Goal: Task Accomplishment & Management: Manage account settings

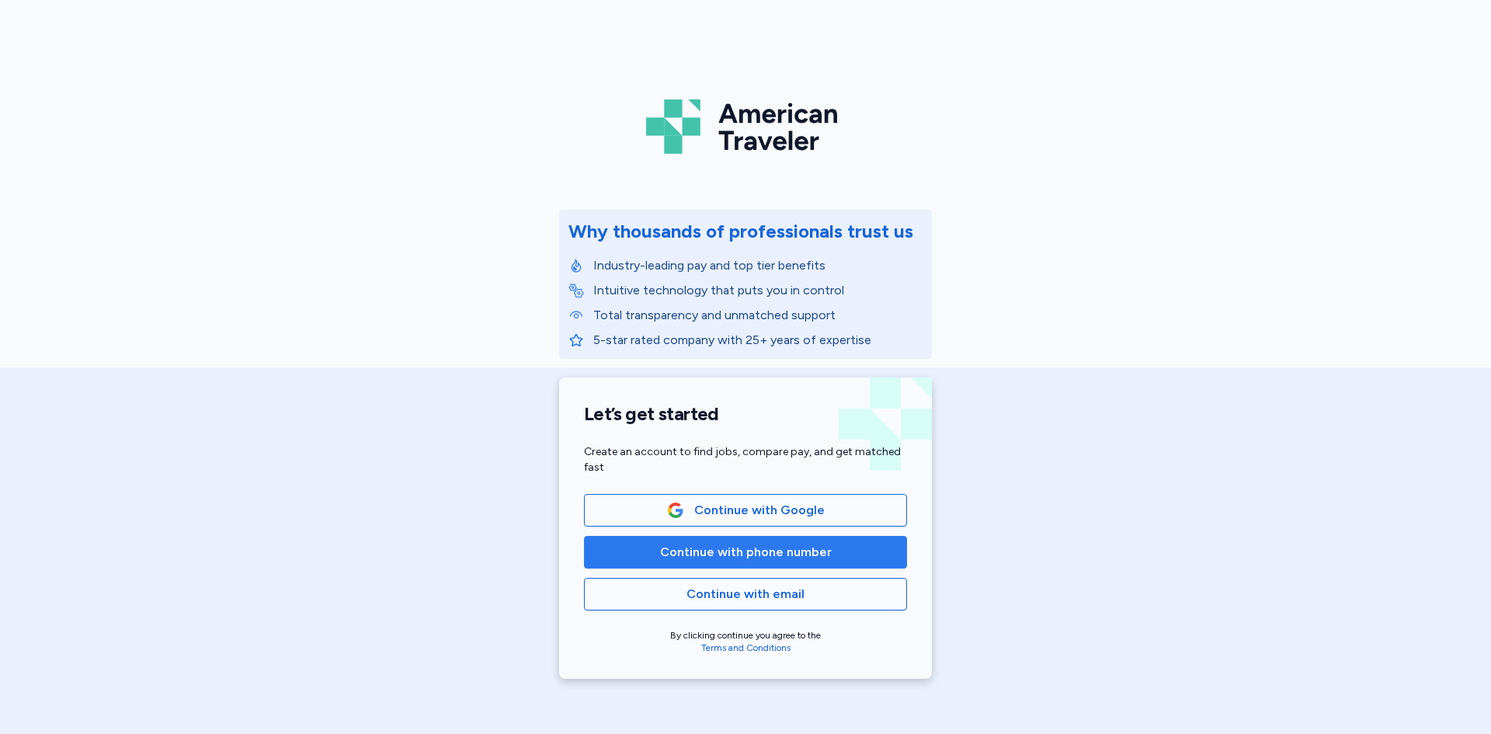
click at [715, 552] on span "Continue with phone number" at bounding box center [746, 552] width 172 height 19
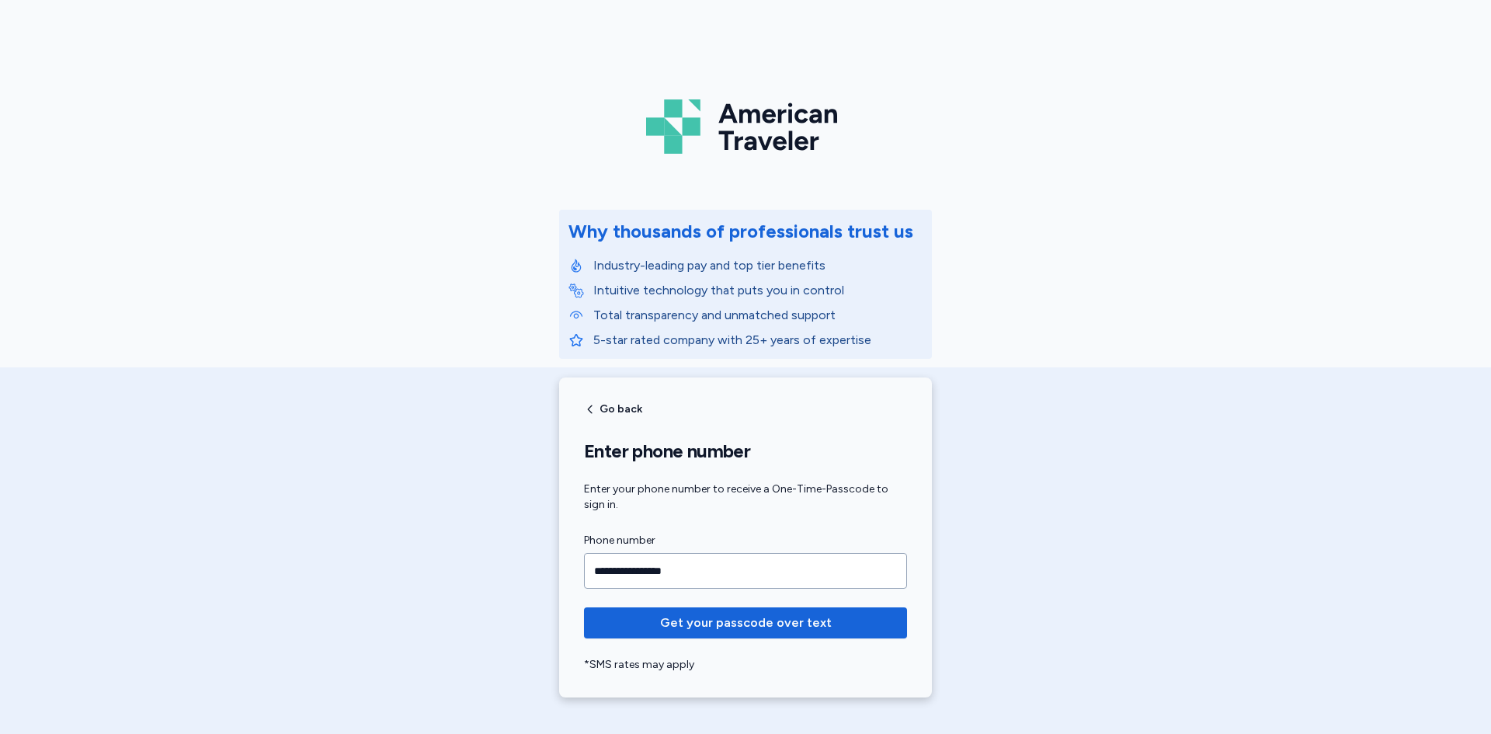
type input "**********"
click at [584, 607] on button "Get your passcode over text" at bounding box center [745, 622] width 323 height 31
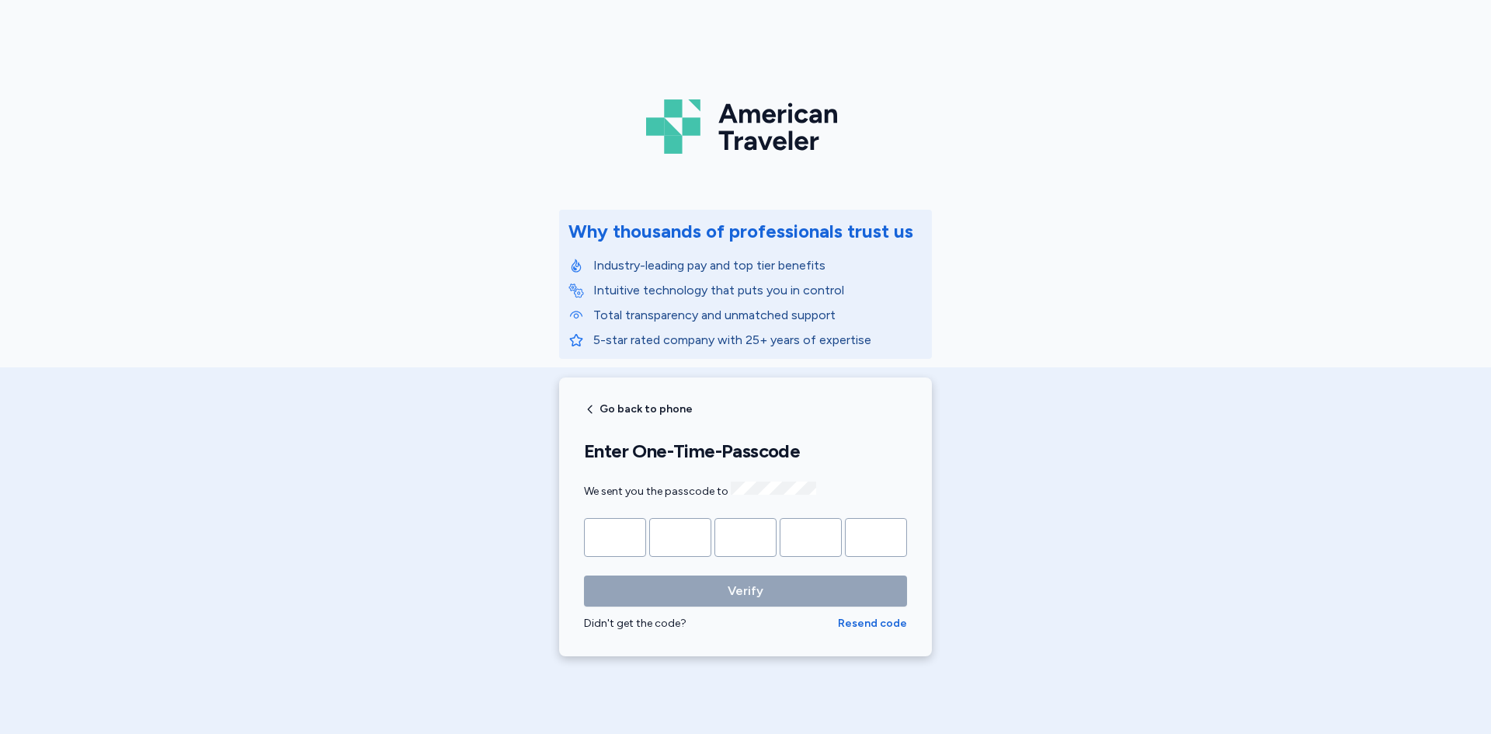
type input "*"
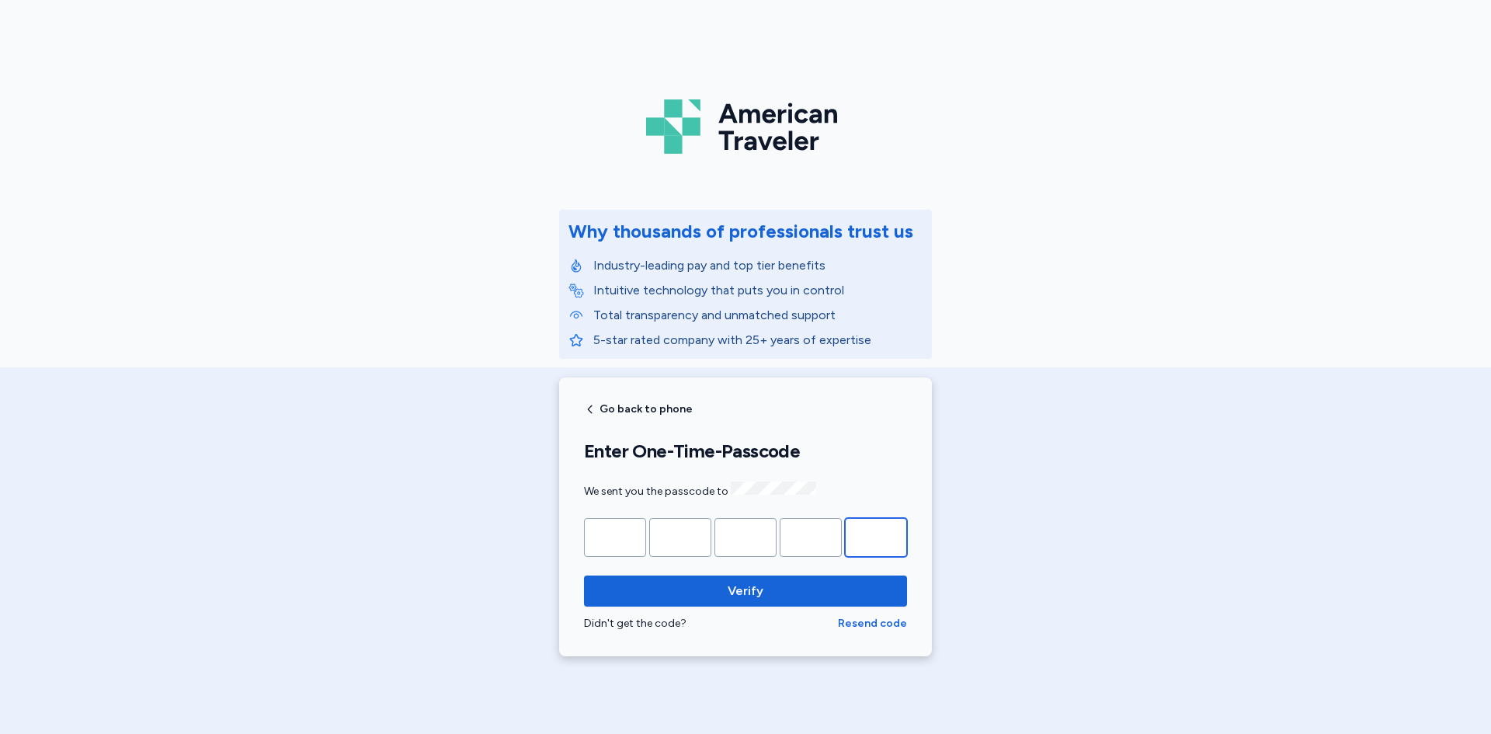
type input "*"
click at [584, 576] on button "Verify" at bounding box center [745, 591] width 323 height 31
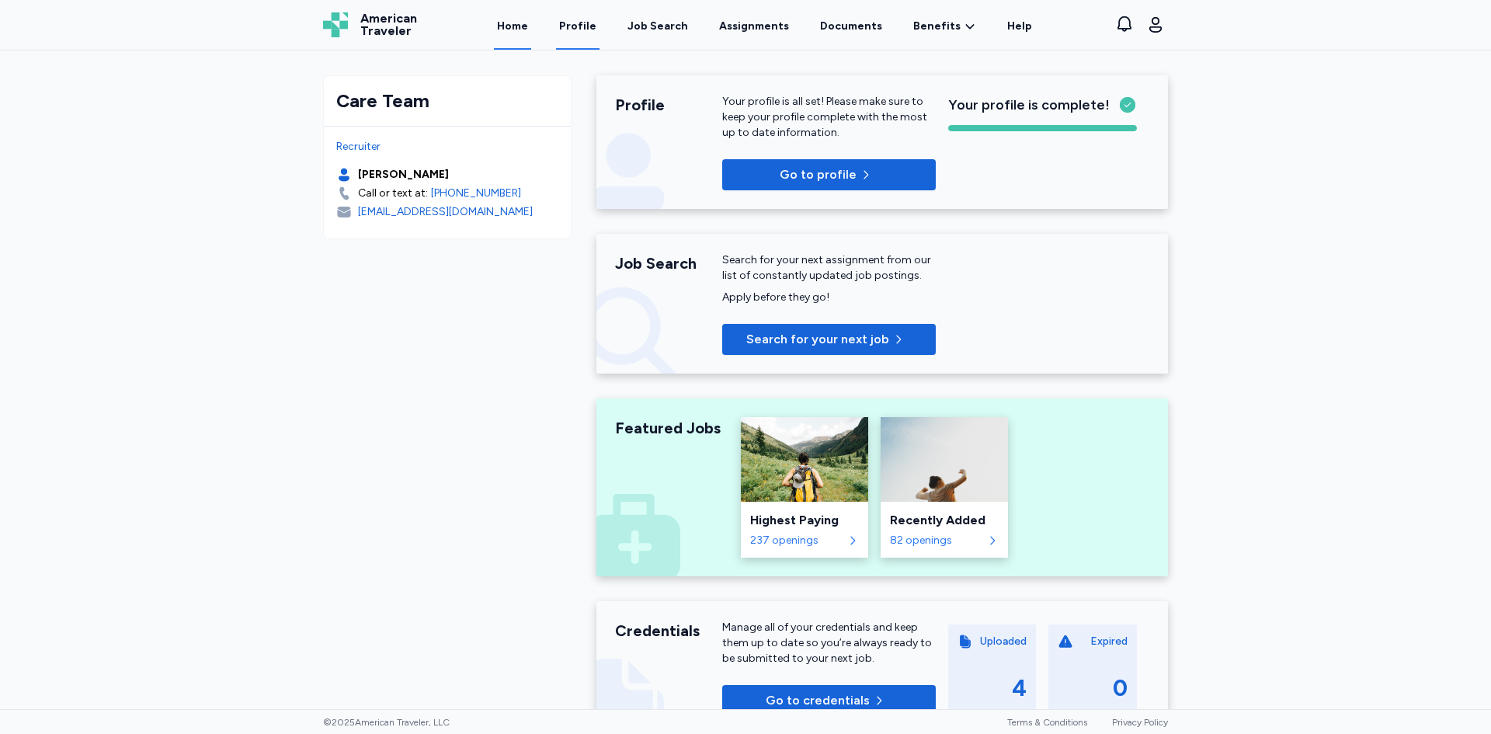
click at [592, 28] on link "Profile" at bounding box center [577, 26] width 43 height 48
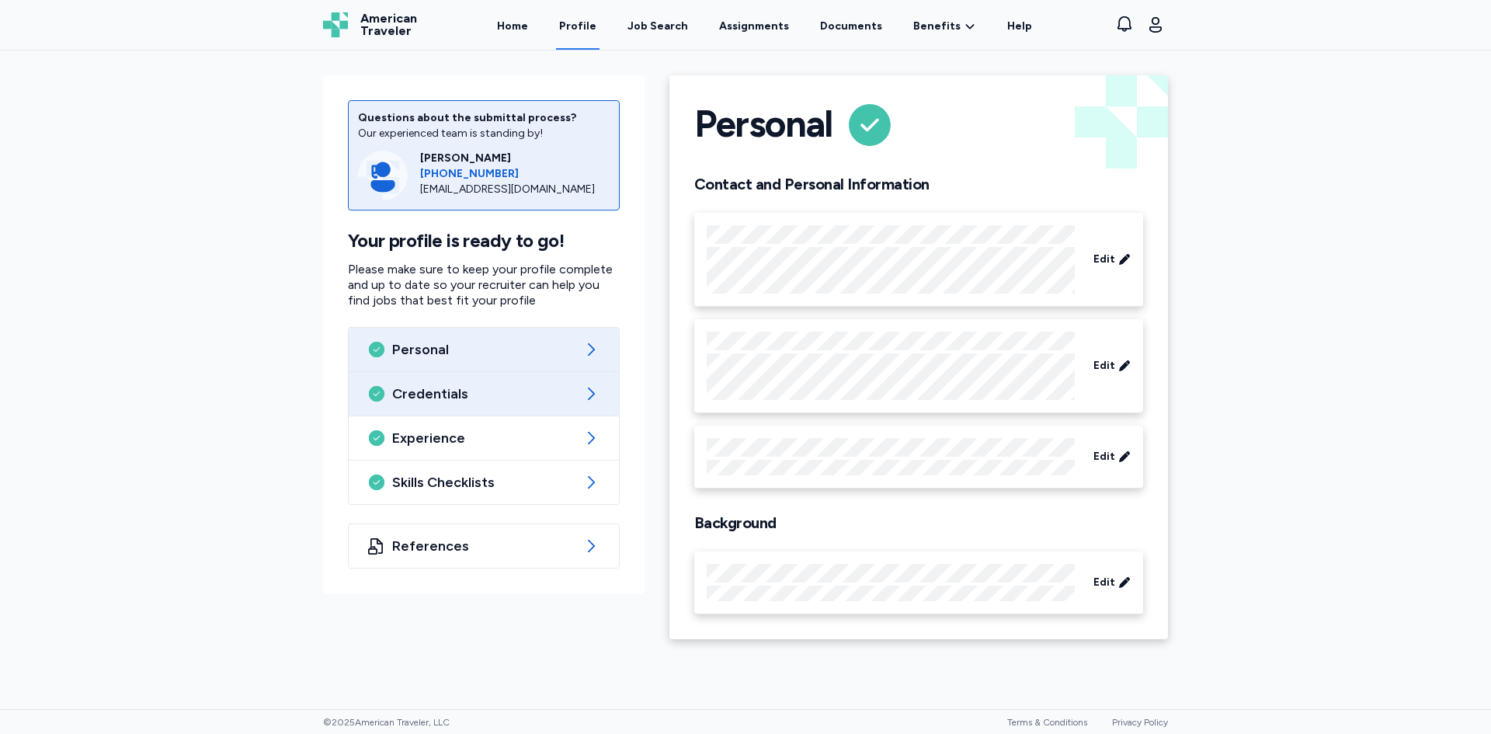
click at [593, 391] on icon at bounding box center [591, 394] width 7 height 12
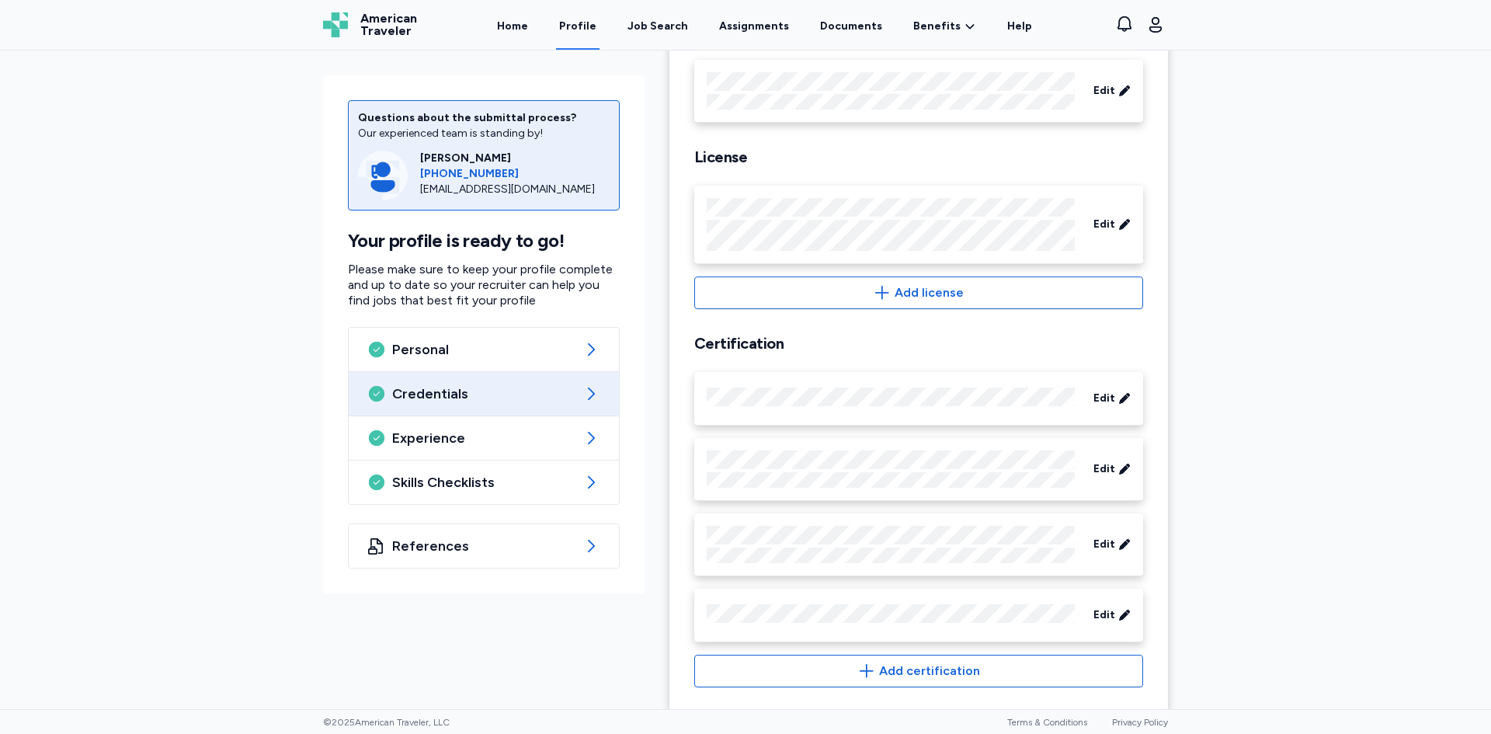
scroll to position [512, 0]
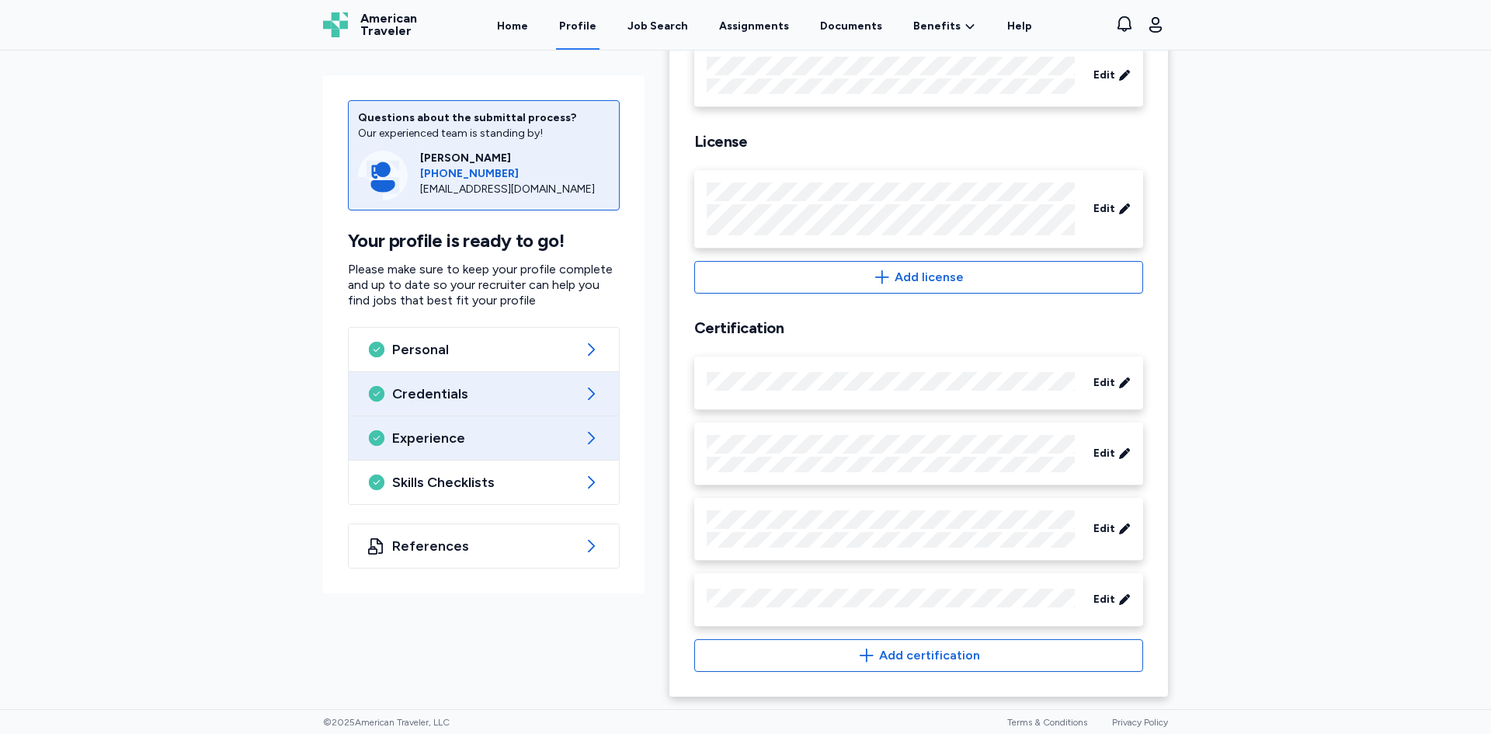
click at [492, 432] on span "Experience" at bounding box center [483, 438] width 183 height 19
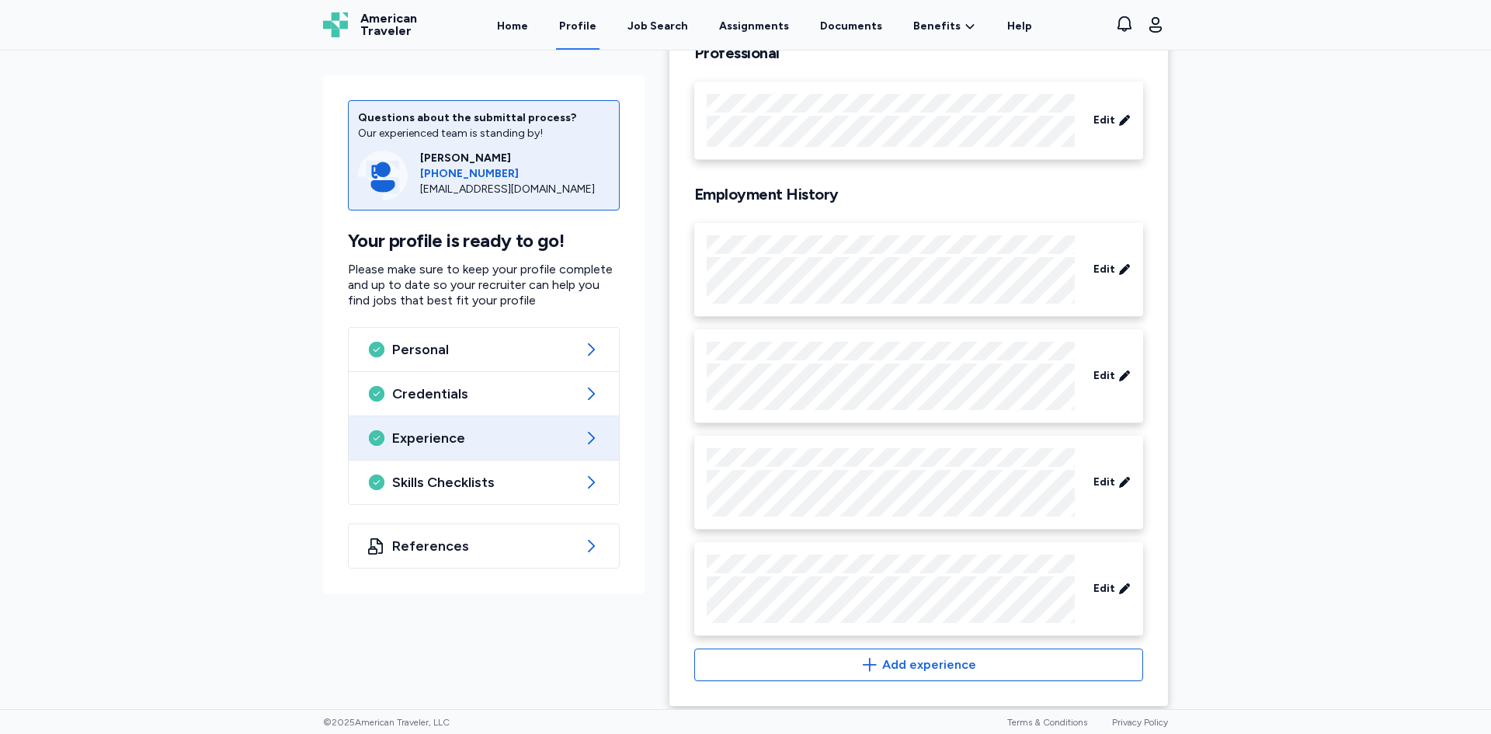
scroll to position [141, 0]
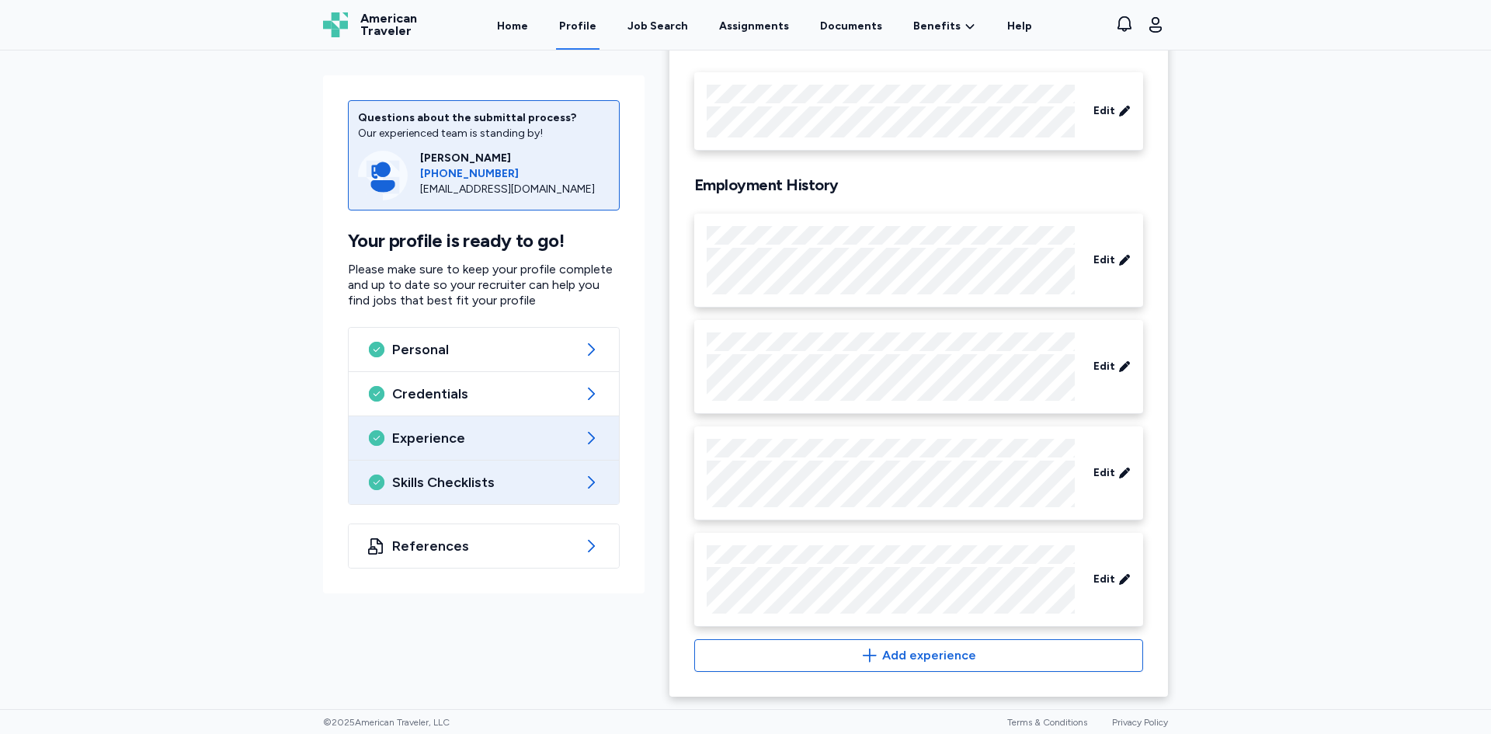
click at [534, 479] on span "Skills Checklists" at bounding box center [483, 482] width 183 height 19
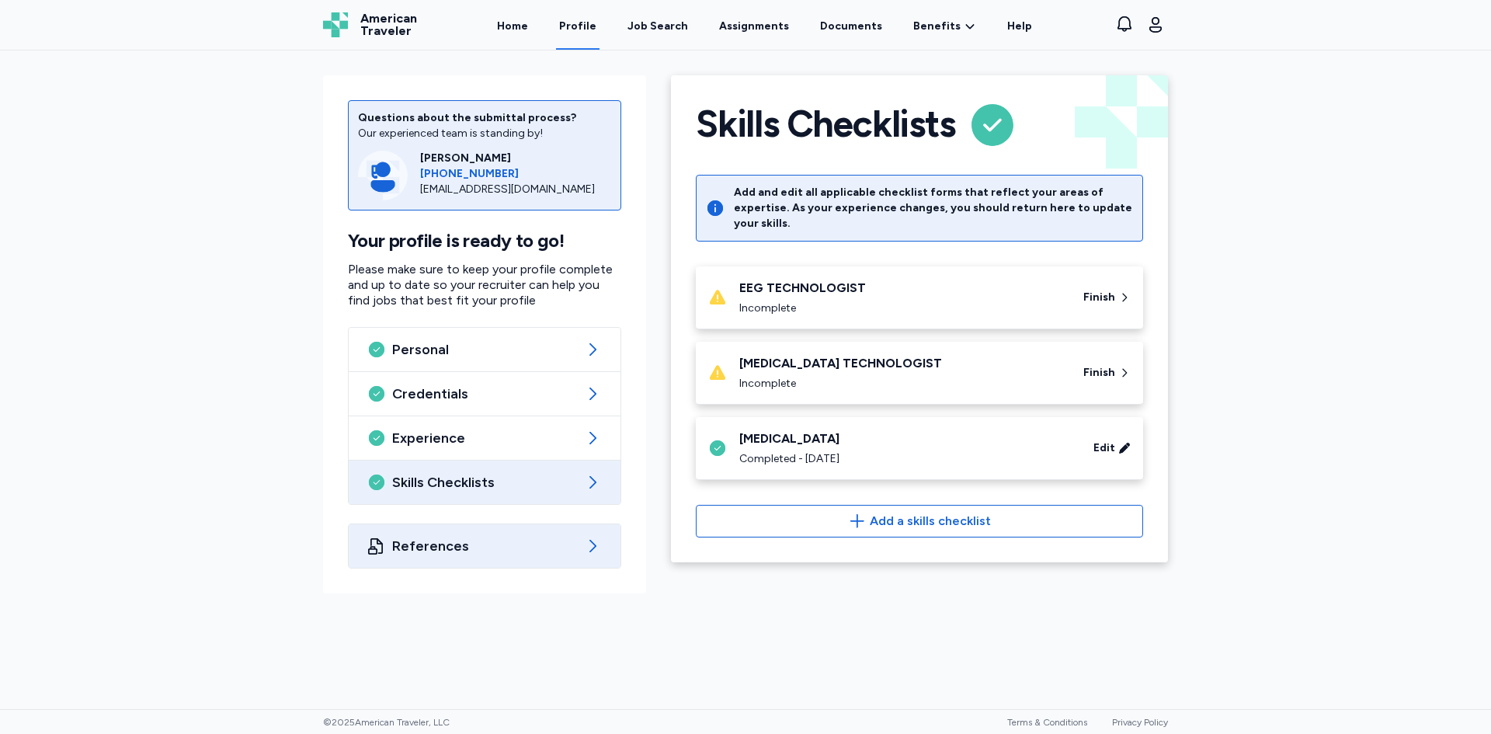
click at [540, 546] on span "References" at bounding box center [484, 546] width 185 height 19
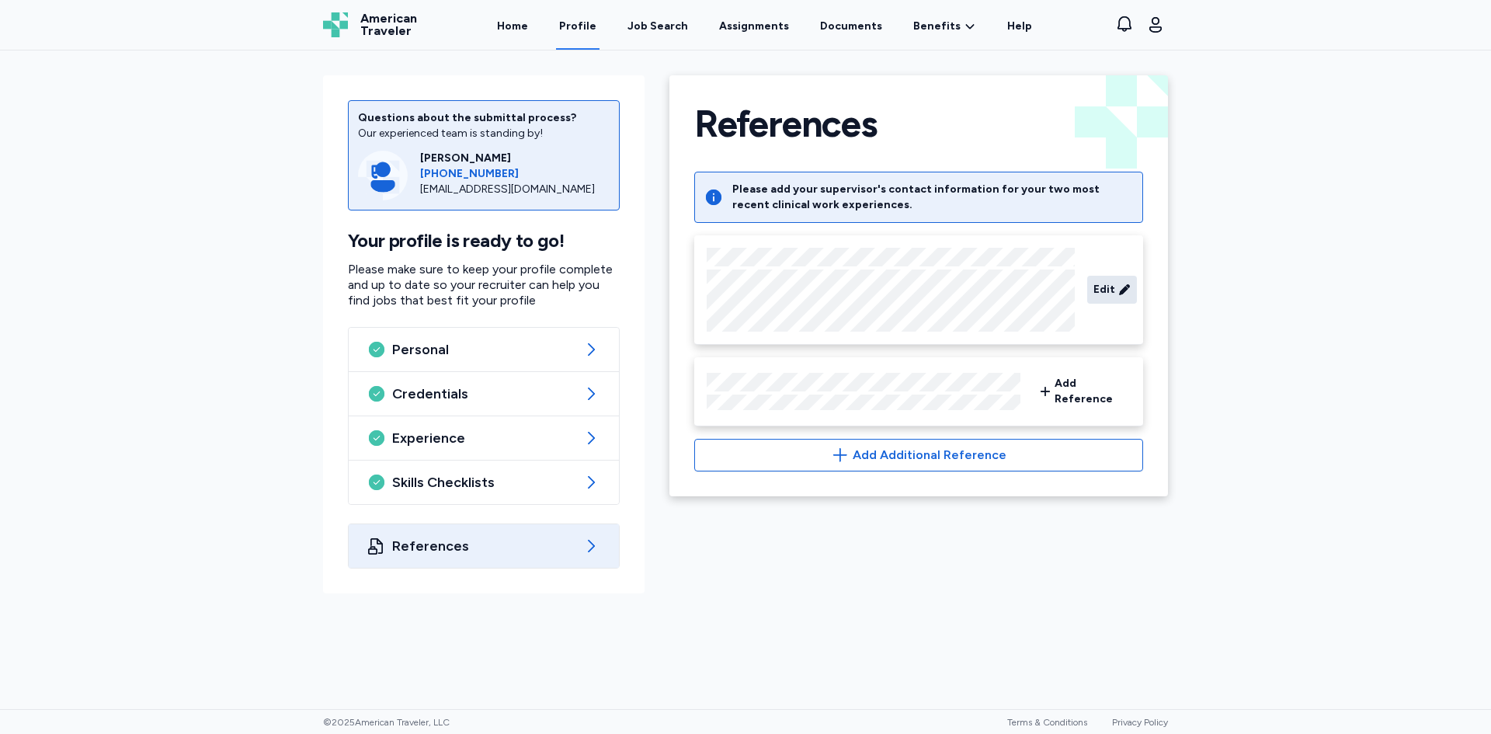
click at [1091, 291] on div "Edit" at bounding box center [1112, 290] width 50 height 28
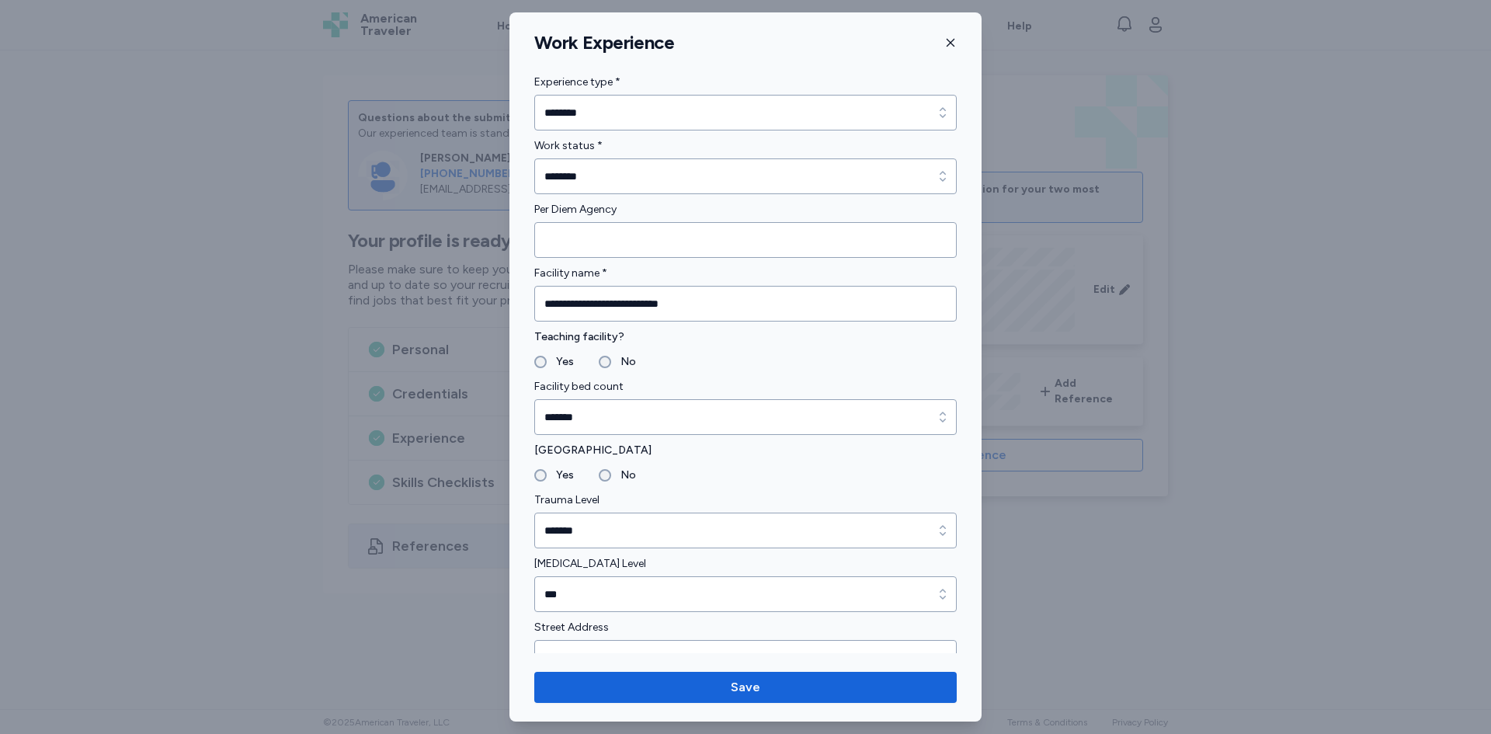
click at [950, 40] on icon "button" at bounding box center [950, 43] width 12 height 12
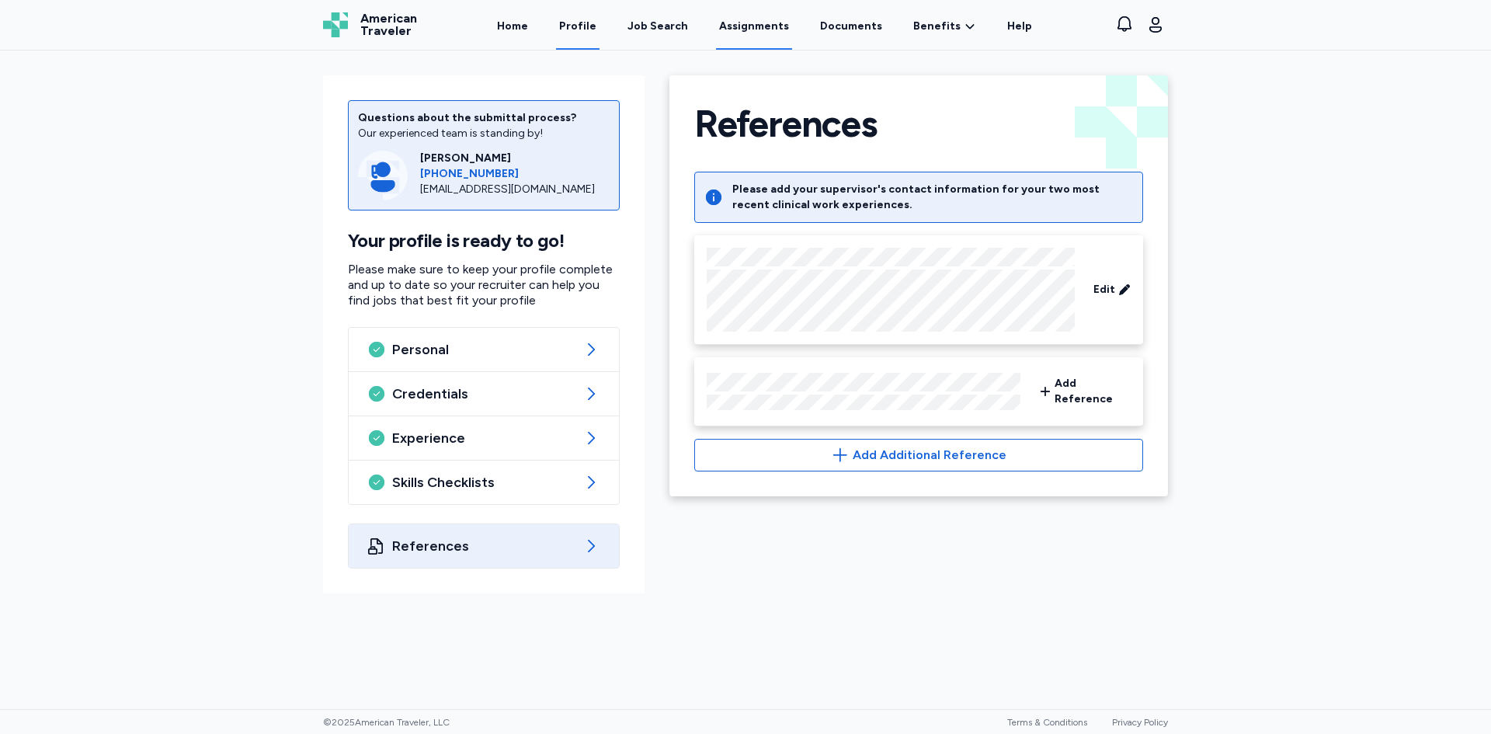
click at [763, 29] on link "Assignments" at bounding box center [754, 26] width 76 height 48
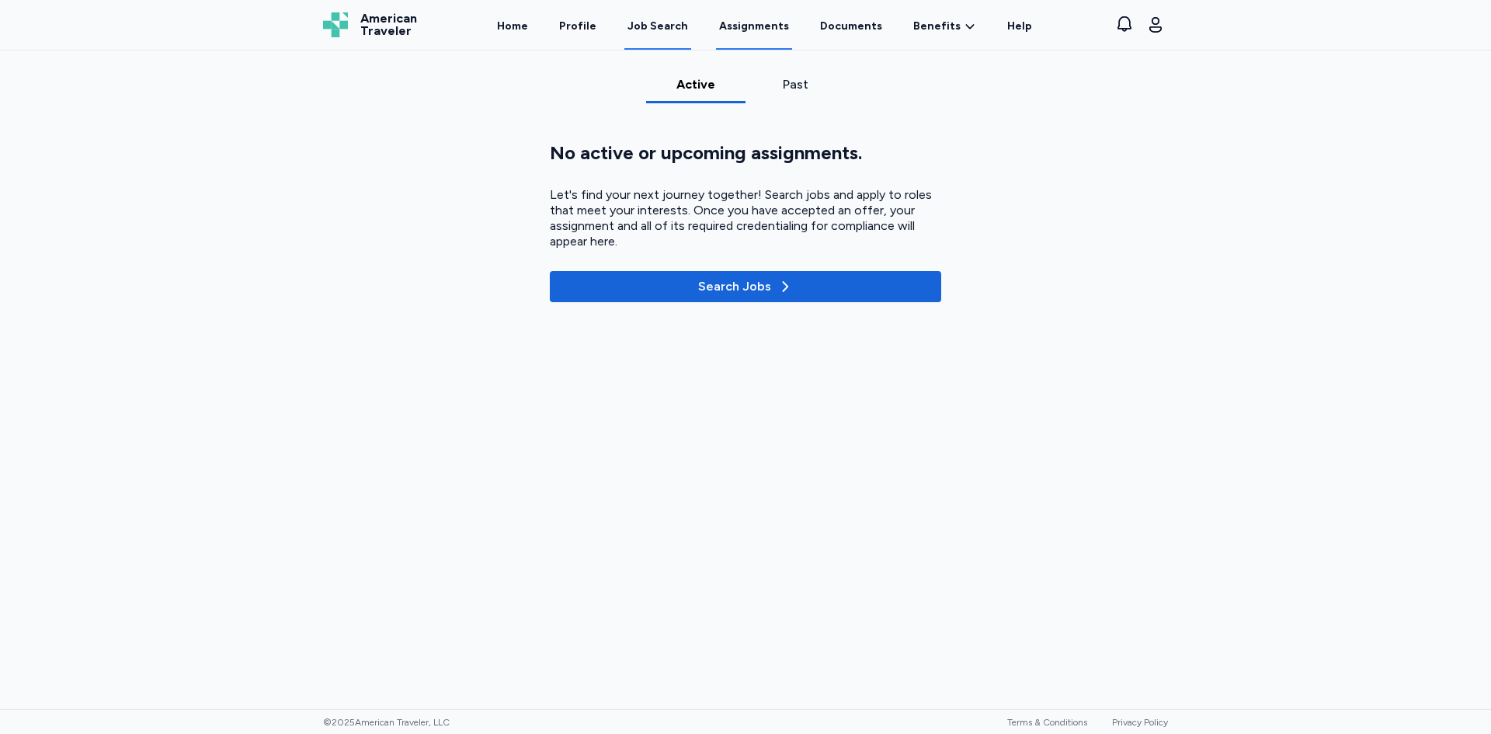
click at [672, 23] on div "Job Search" at bounding box center [658, 27] width 61 height 16
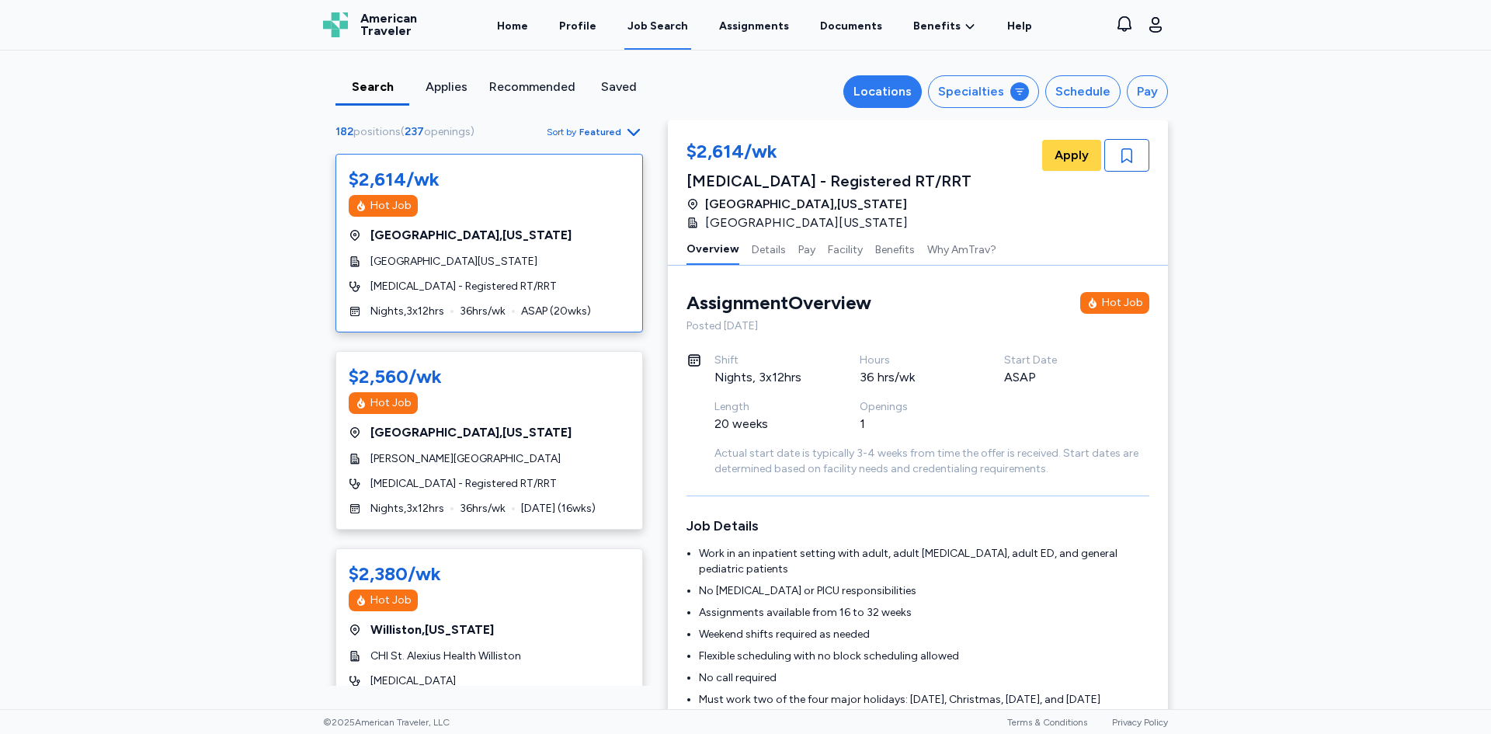
click at [884, 95] on div "Locations" at bounding box center [883, 91] width 58 height 19
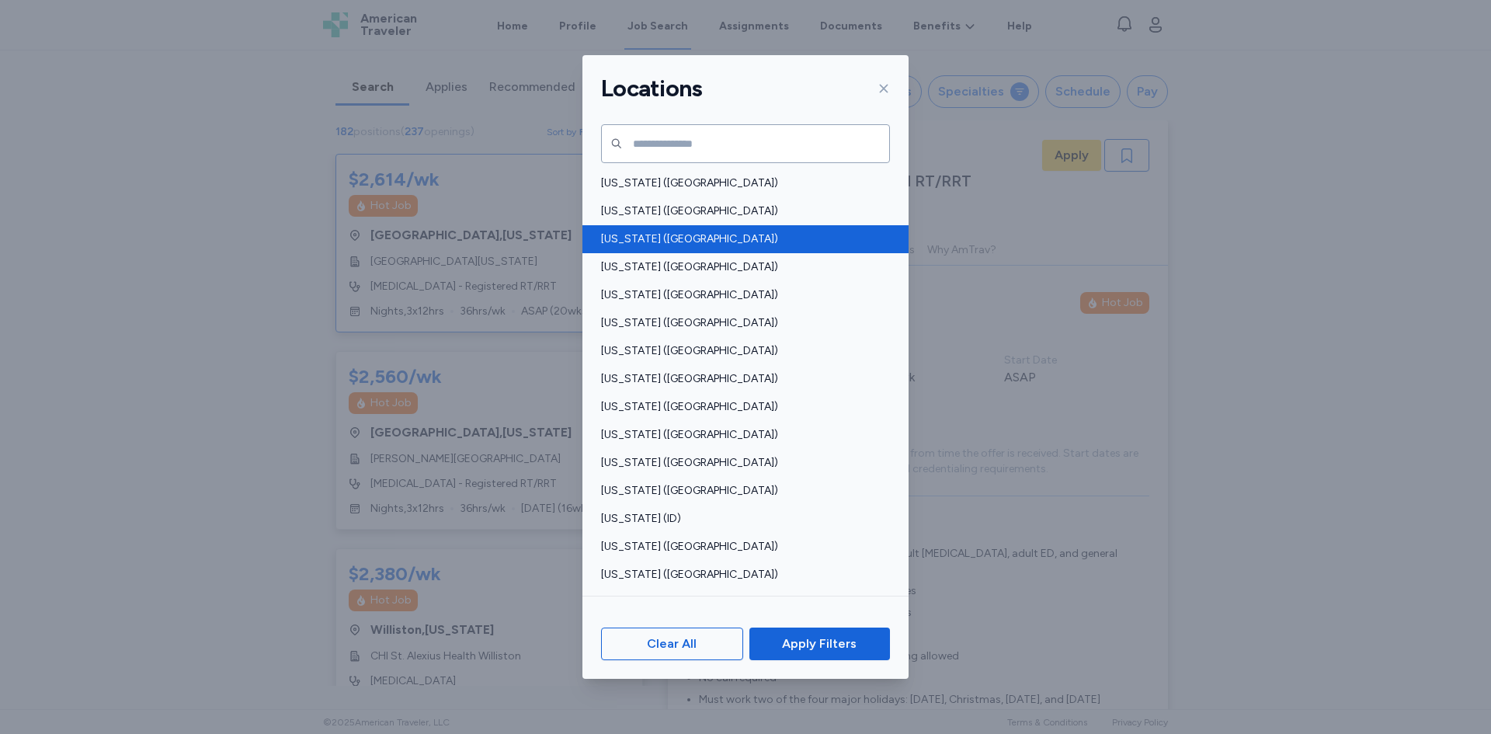
click at [654, 236] on span "[US_STATE] ([GEOGRAPHIC_DATA])" at bounding box center [741, 239] width 280 height 16
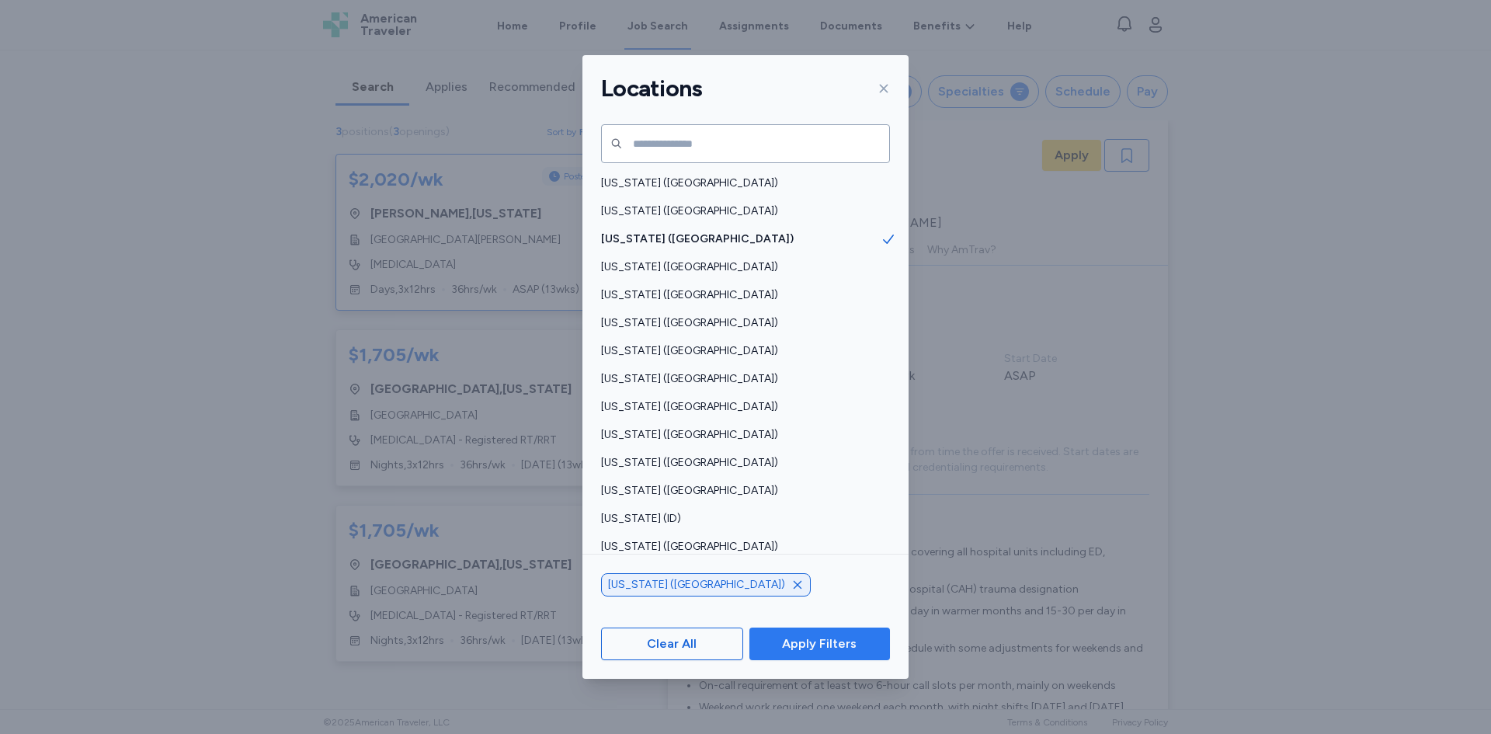
click at [868, 645] on span "Apply Filters" at bounding box center [820, 644] width 116 height 19
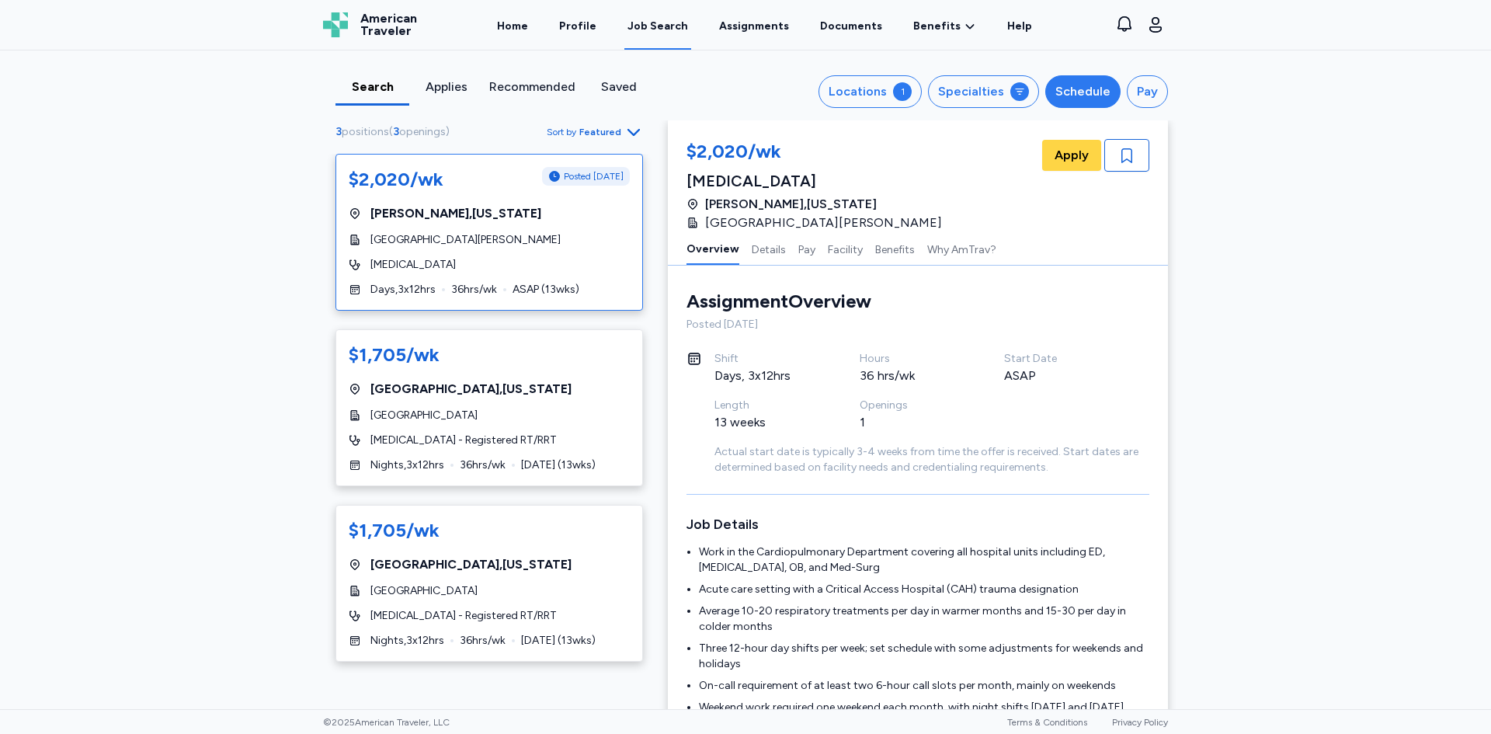
click at [1081, 85] on div "Schedule" at bounding box center [1082, 91] width 55 height 19
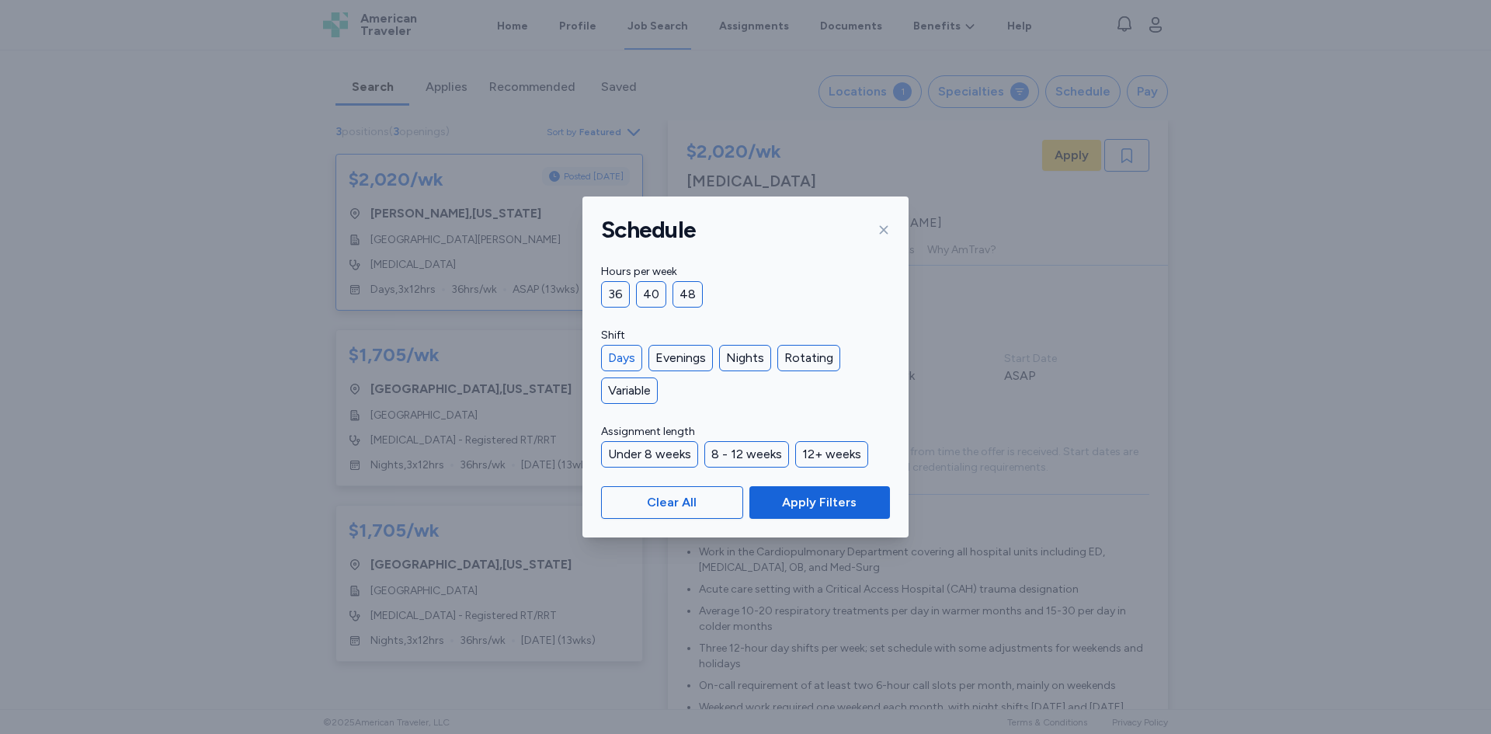
click at [616, 358] on div "Days" at bounding box center [621, 358] width 41 height 26
click at [793, 499] on span "Apply Filters" at bounding box center [819, 502] width 75 height 19
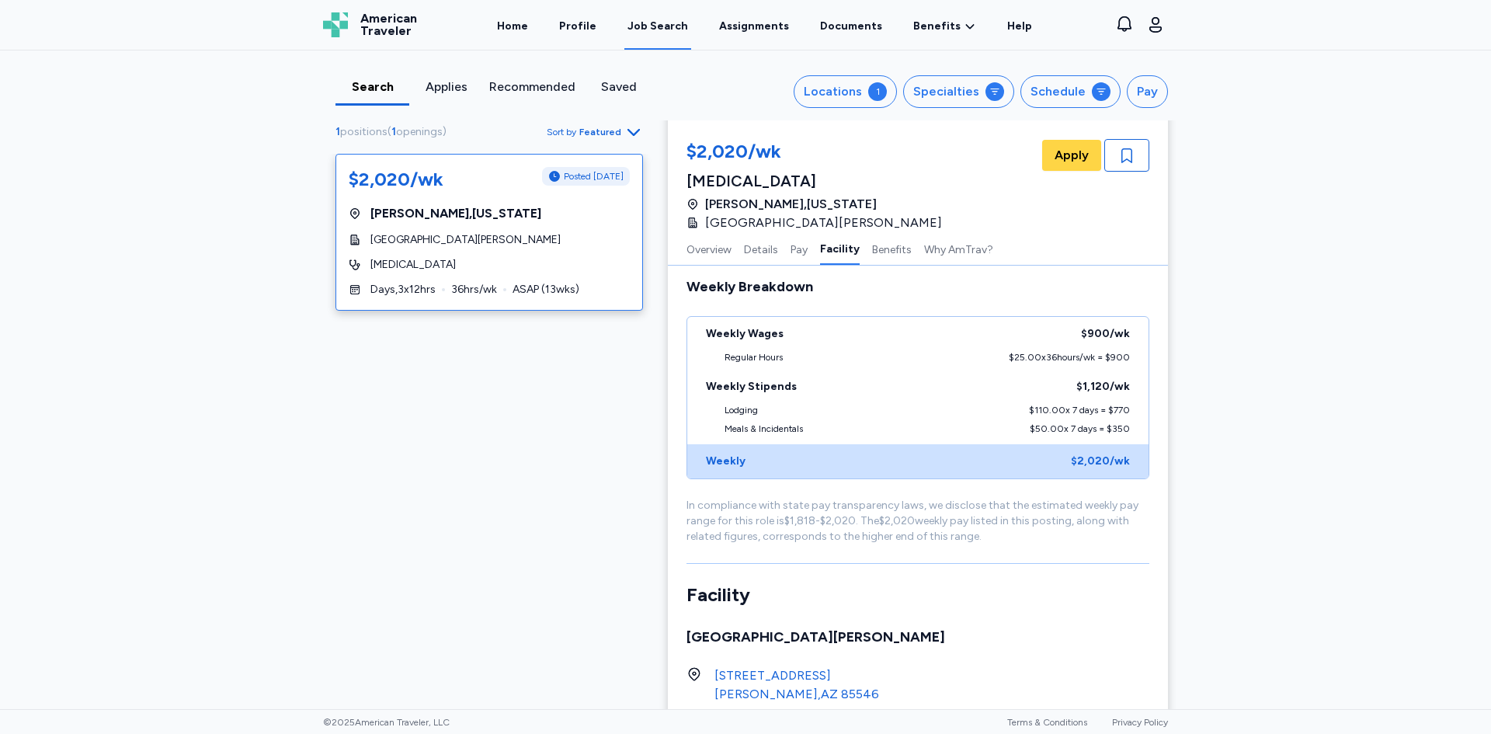
scroll to position [1555, 0]
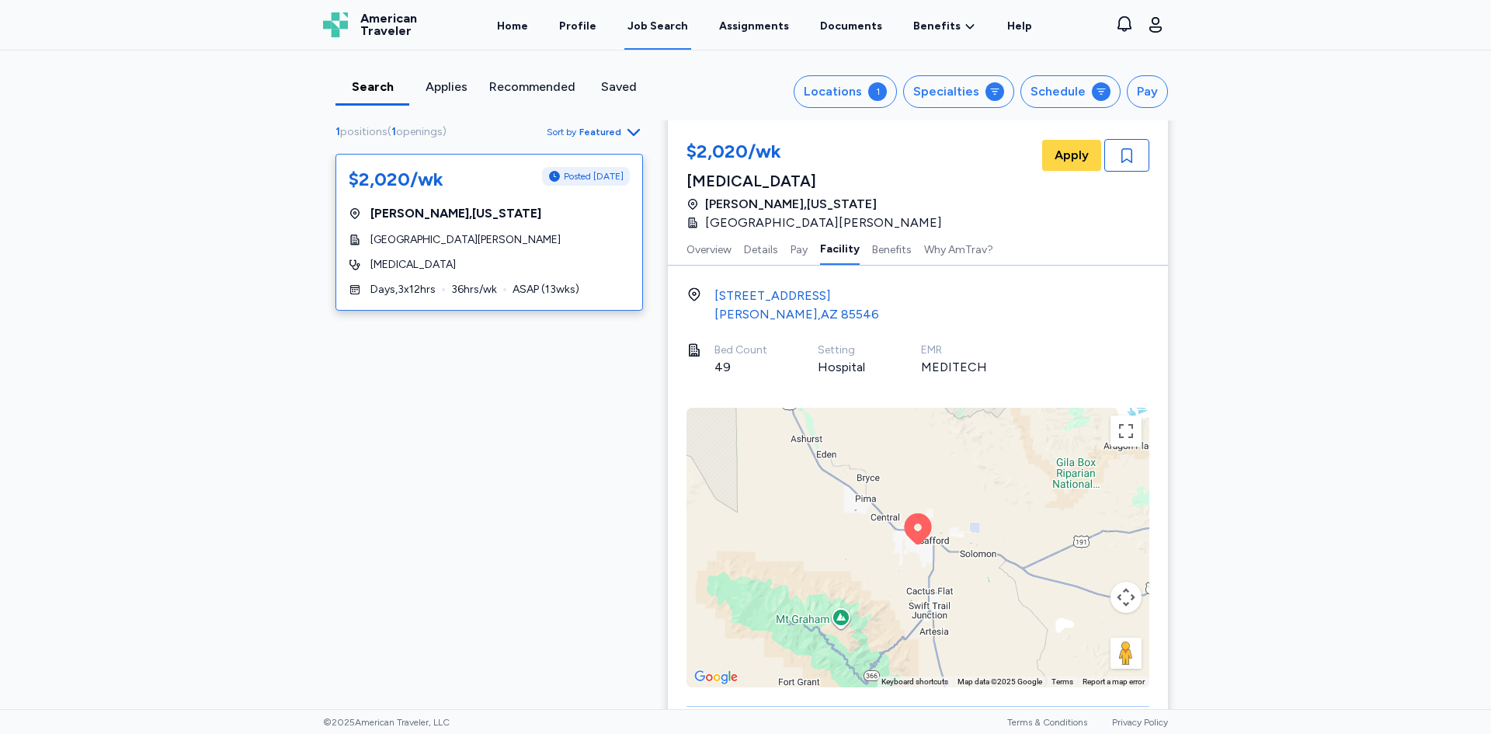
click at [843, 505] on div "To activate drag with keyboard, press Alt + Enter. Once in keyboard drag state,…" at bounding box center [918, 548] width 463 height 280
click at [1125, 431] on button "Toggle fullscreen view" at bounding box center [1126, 431] width 31 height 31
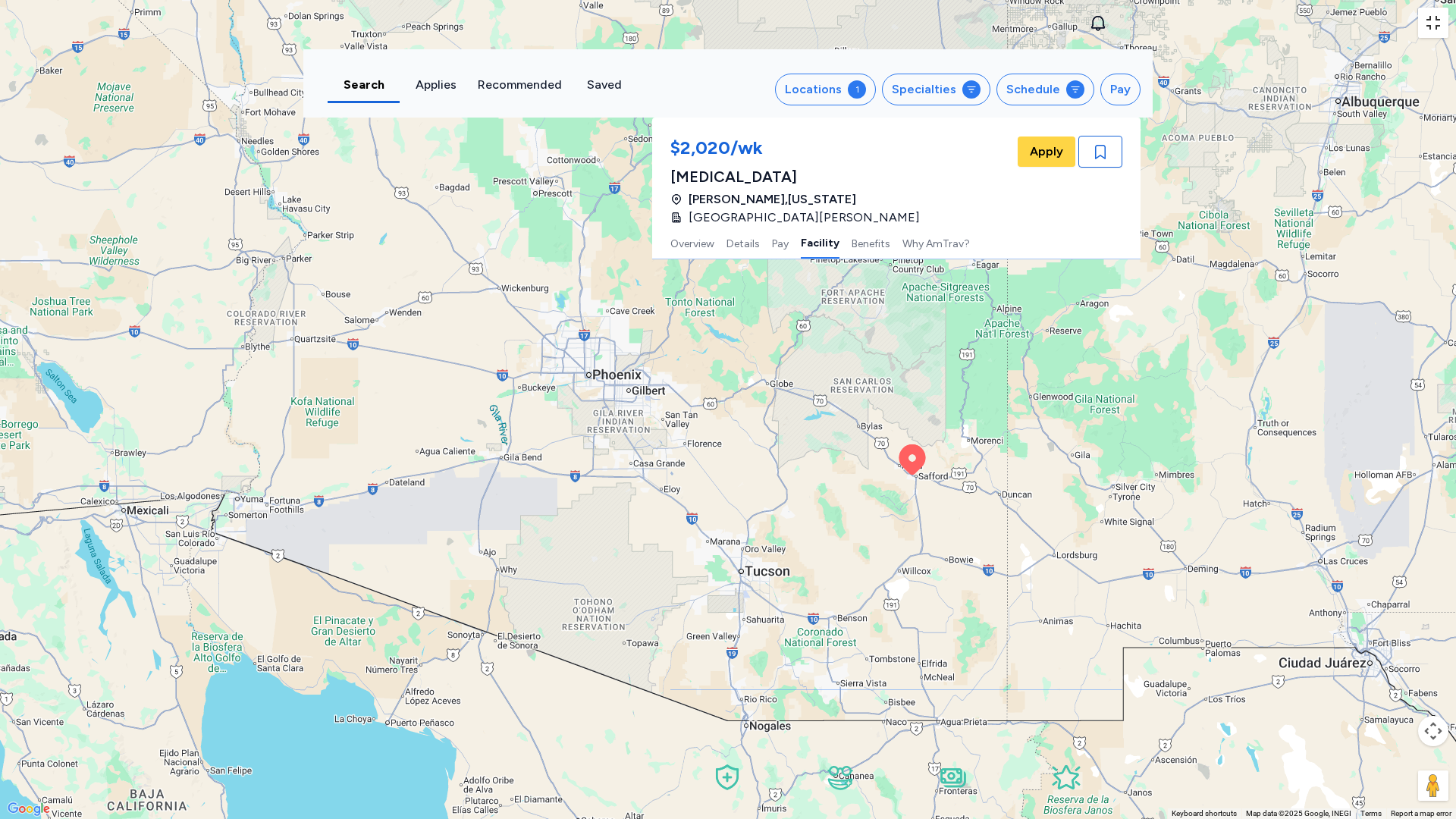
click at [1438, 24] on button "Toggle fullscreen view" at bounding box center [1433, 22] width 30 height 30
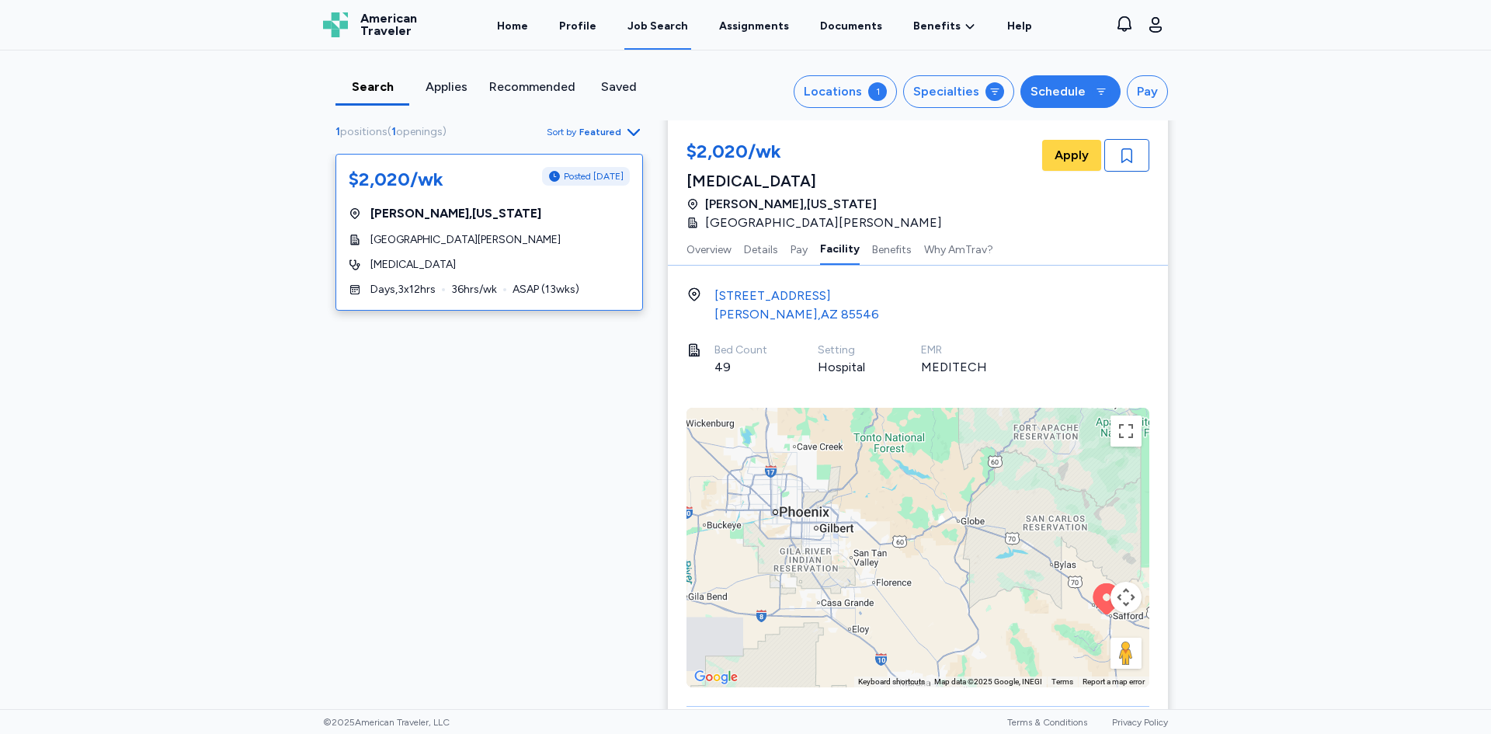
click at [1077, 85] on div "Schedule" at bounding box center [1058, 91] width 55 height 19
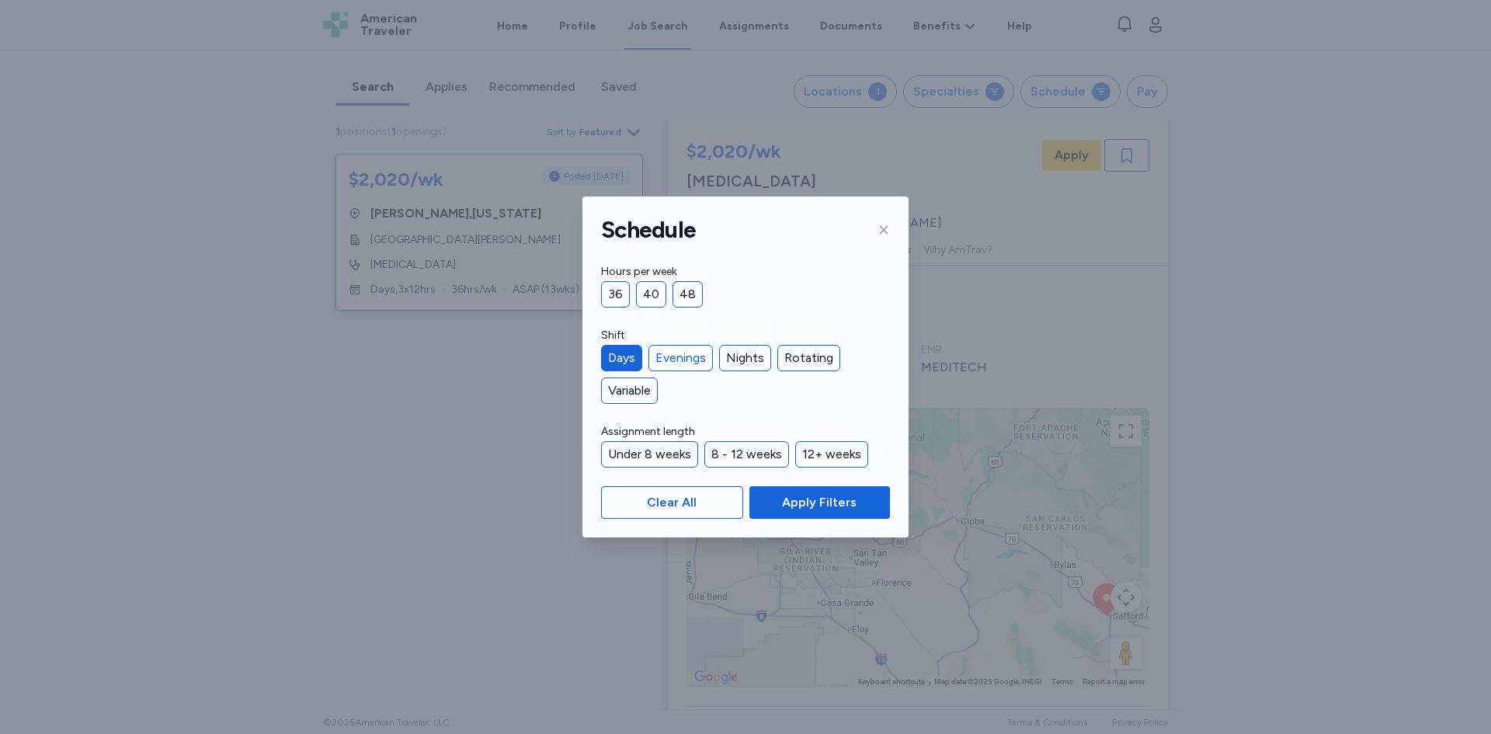
click at [695, 353] on div "Evenings" at bounding box center [681, 358] width 64 height 26
click at [811, 496] on span "Apply Filters" at bounding box center [819, 502] width 75 height 19
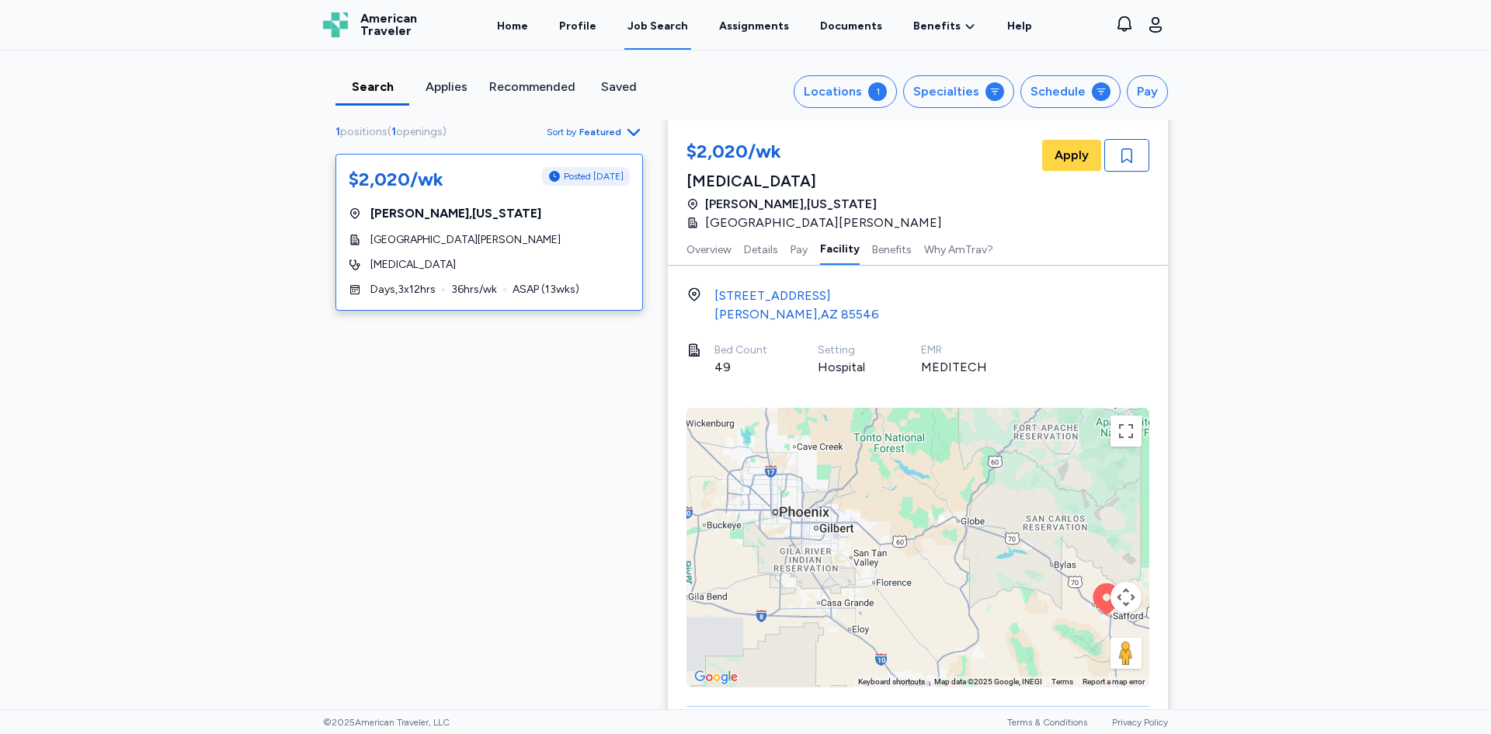
click at [669, 25] on div "Job Search" at bounding box center [658, 27] width 61 height 16
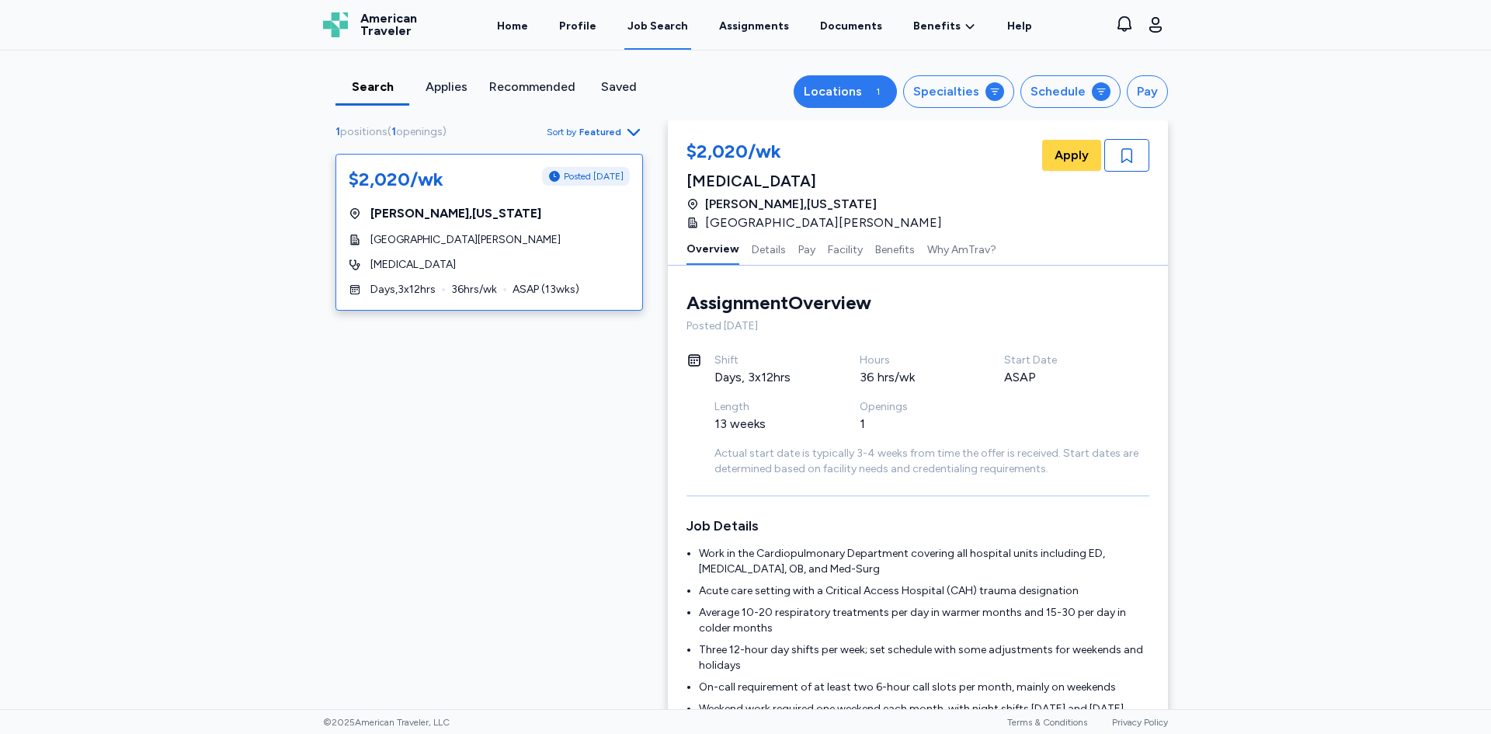
click at [842, 89] on div "Locations" at bounding box center [833, 91] width 58 height 19
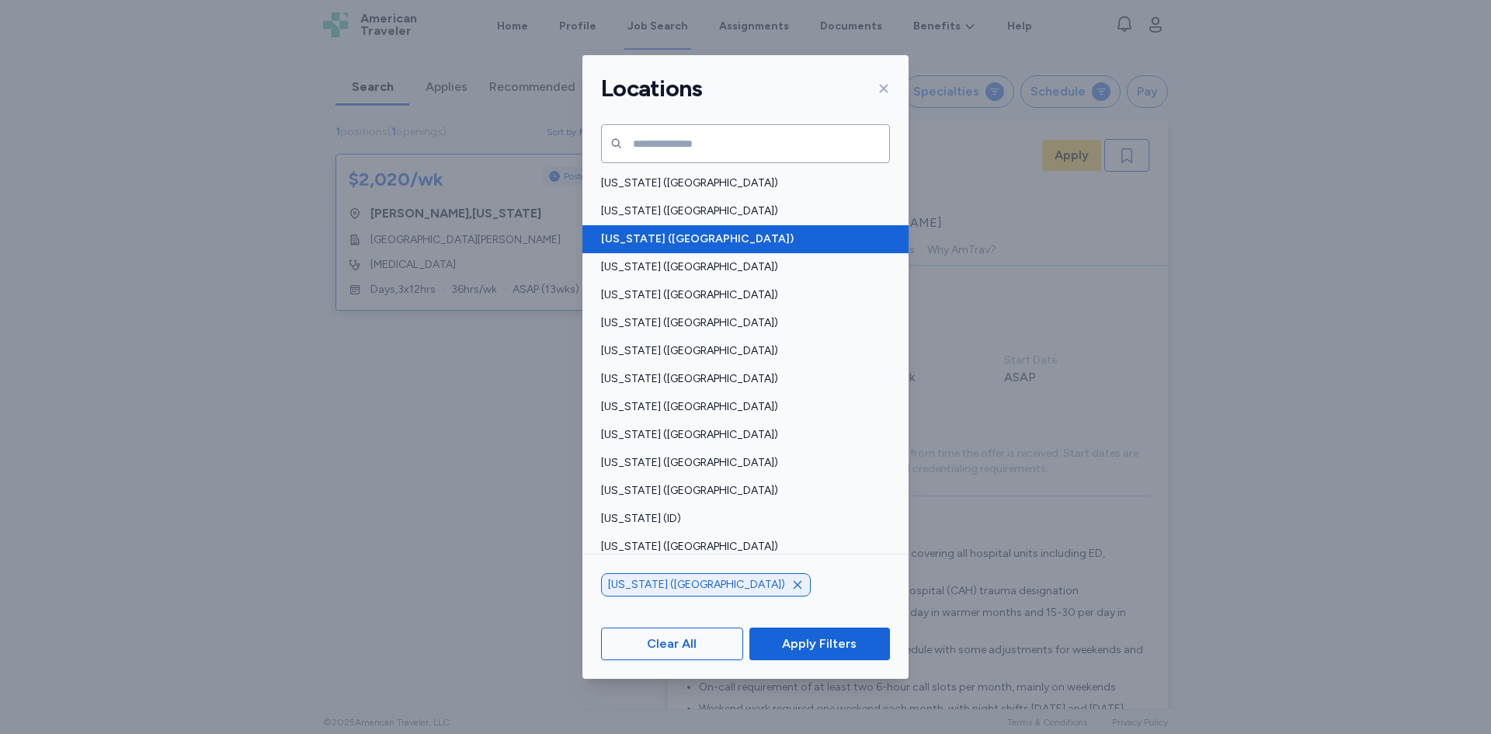
click at [697, 238] on span "[US_STATE] ([GEOGRAPHIC_DATA])" at bounding box center [741, 239] width 280 height 16
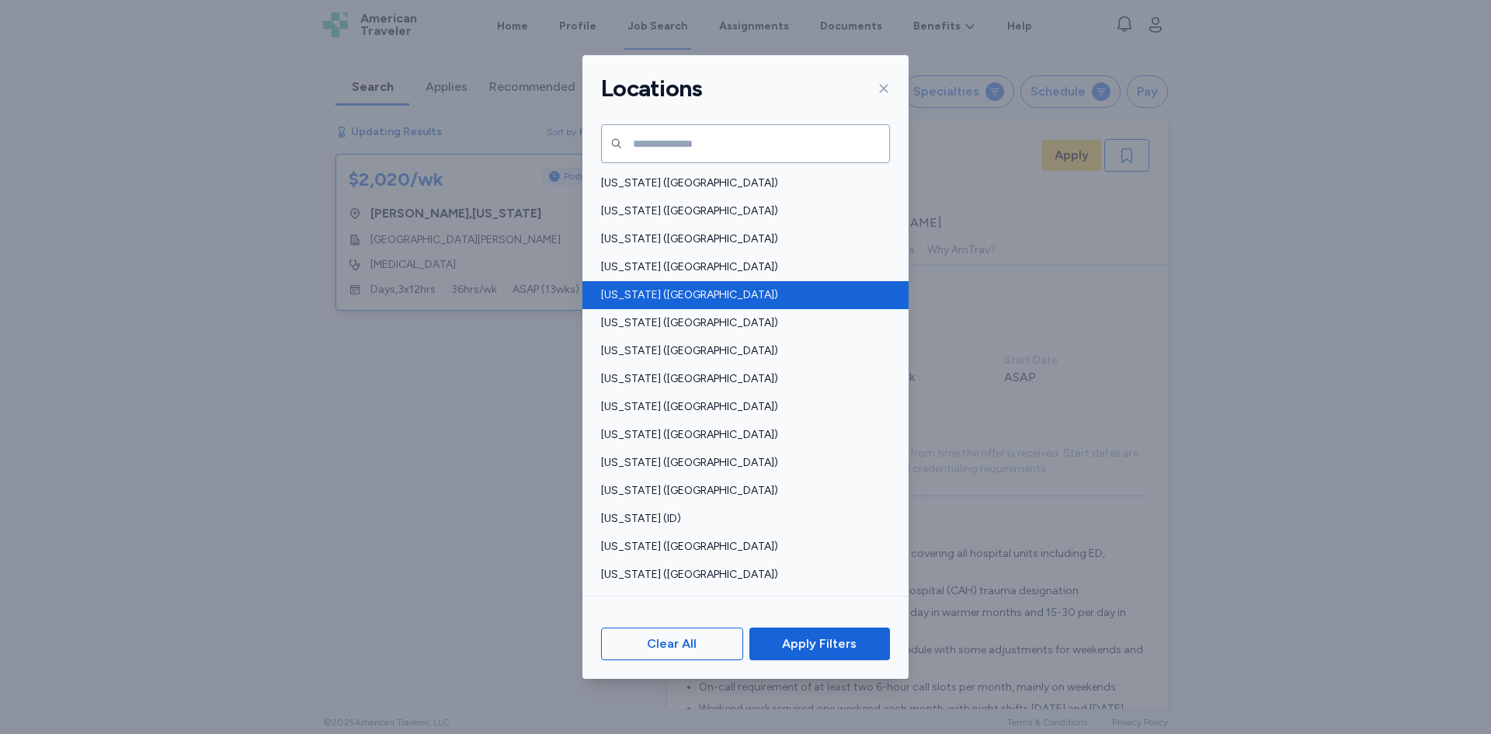
click at [656, 290] on span "[US_STATE] ([GEOGRAPHIC_DATA])" at bounding box center [741, 295] width 280 height 16
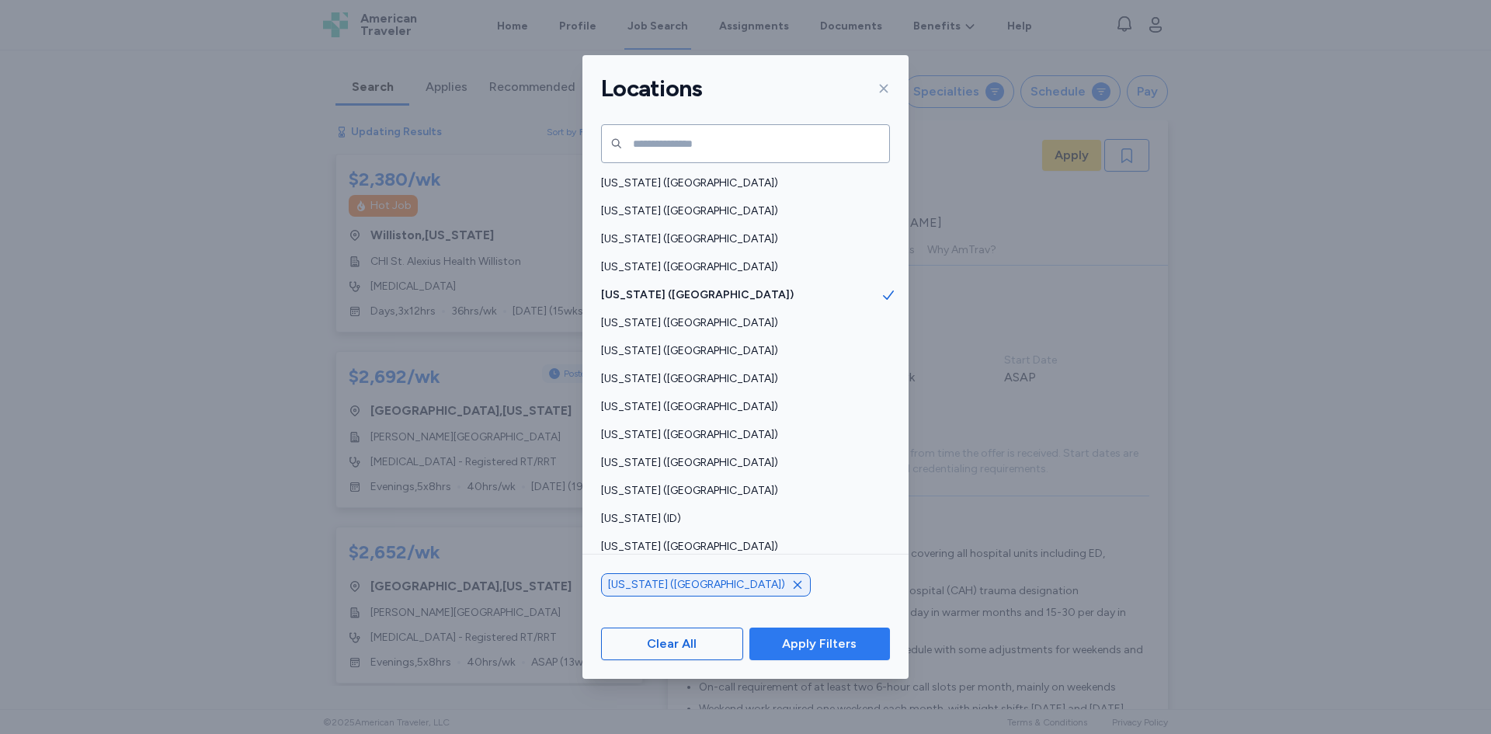
click at [775, 635] on span "Apply Filters" at bounding box center [820, 644] width 116 height 19
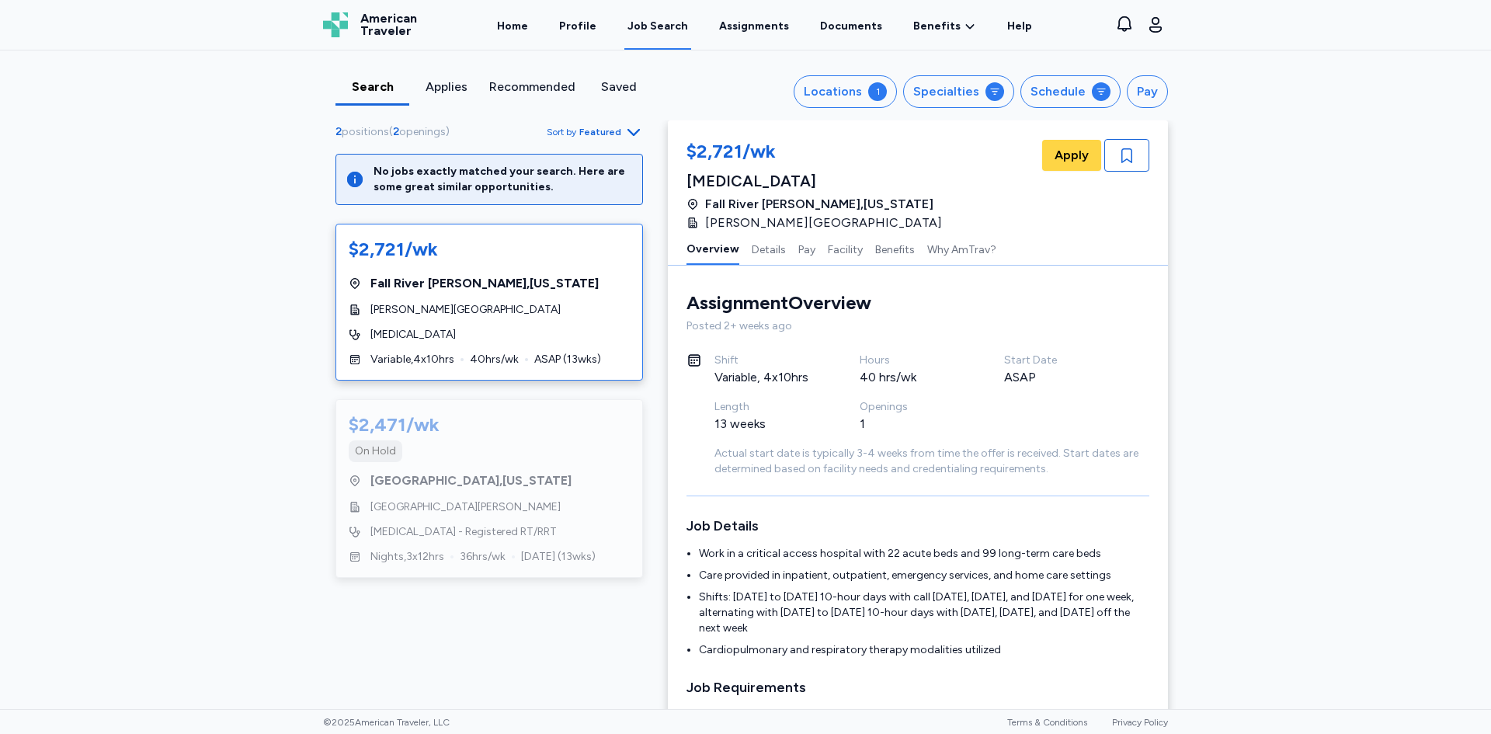
scroll to position [2, 0]
click at [971, 93] on div "Specialties" at bounding box center [946, 91] width 66 height 19
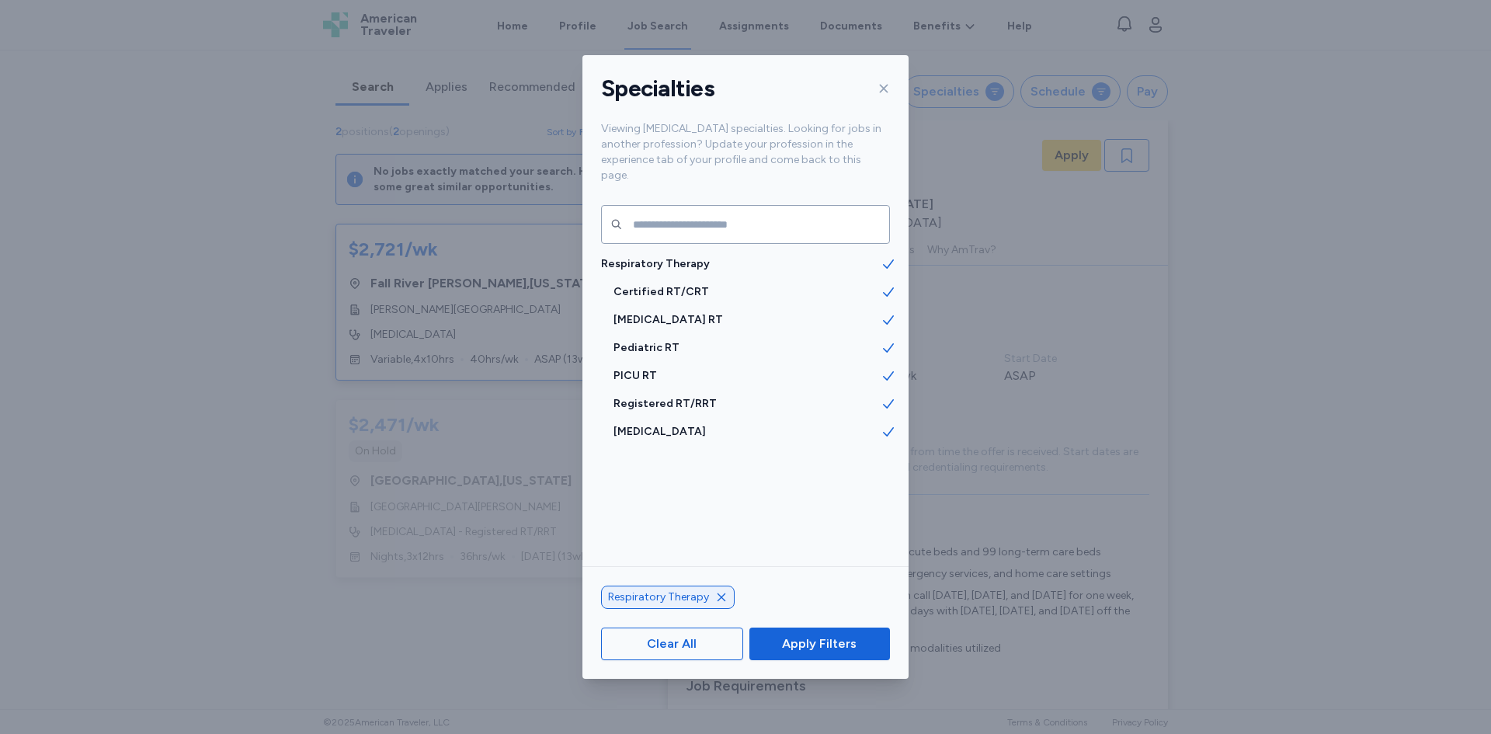
click at [881, 85] on icon at bounding box center [884, 88] width 9 height 9
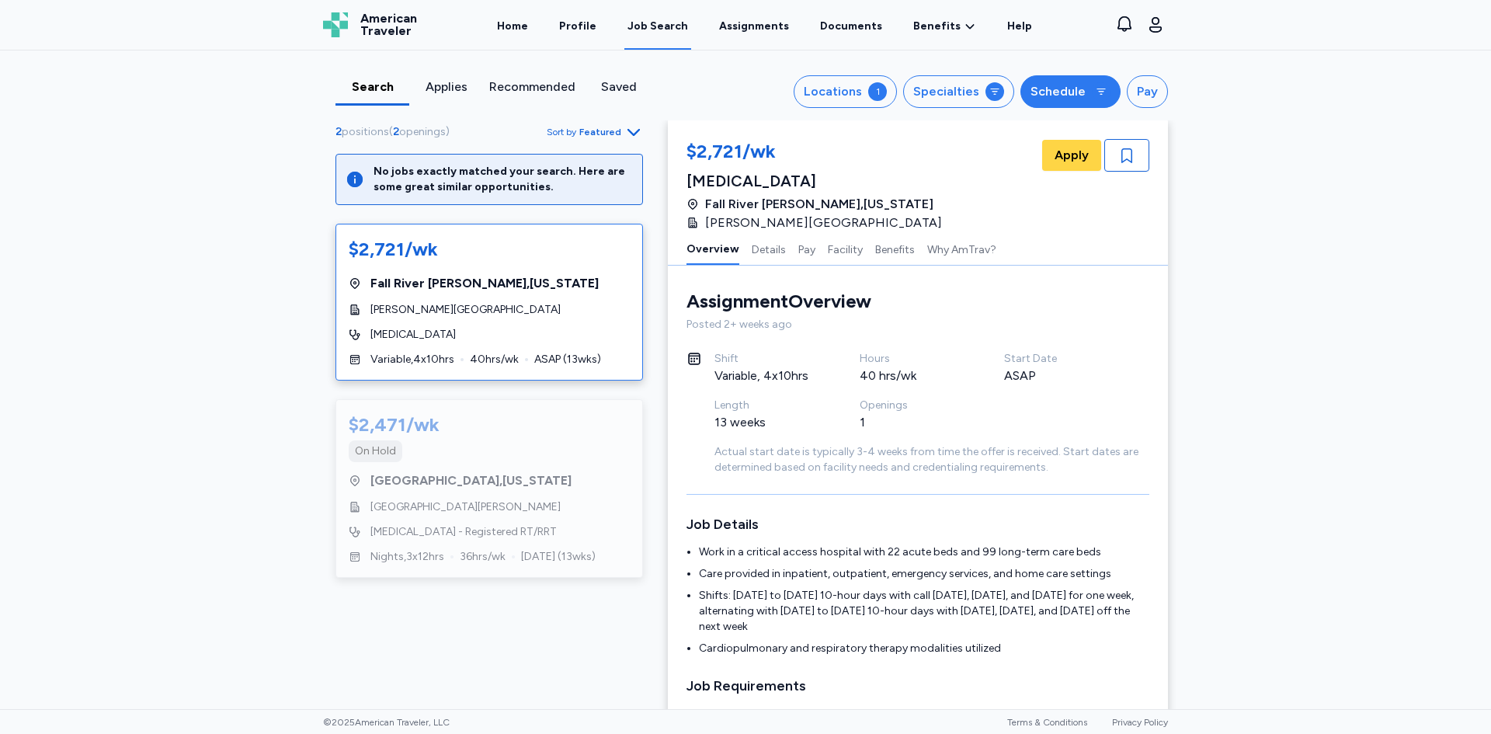
click at [1041, 84] on div "Schedule" at bounding box center [1058, 91] width 55 height 19
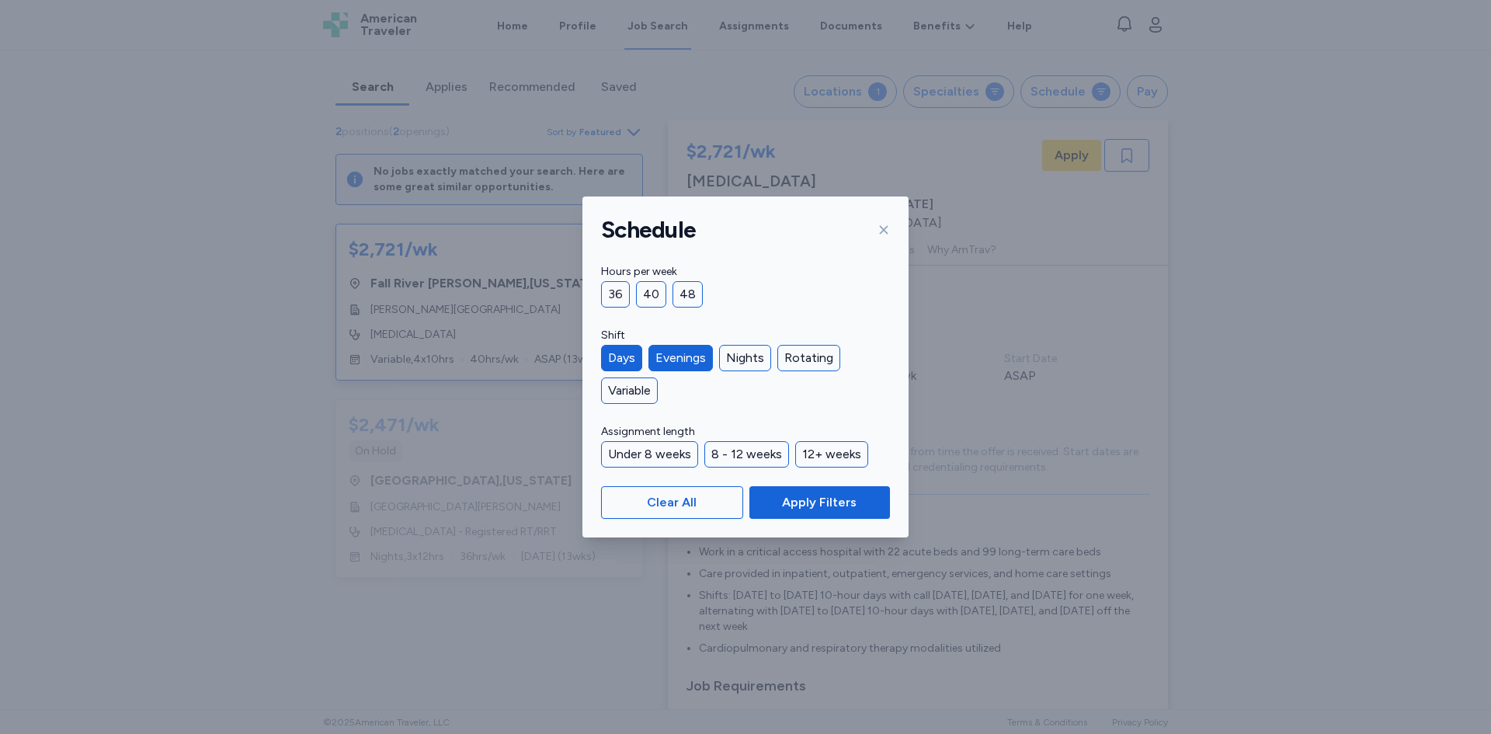
click at [666, 354] on div "Evenings" at bounding box center [681, 358] width 64 height 26
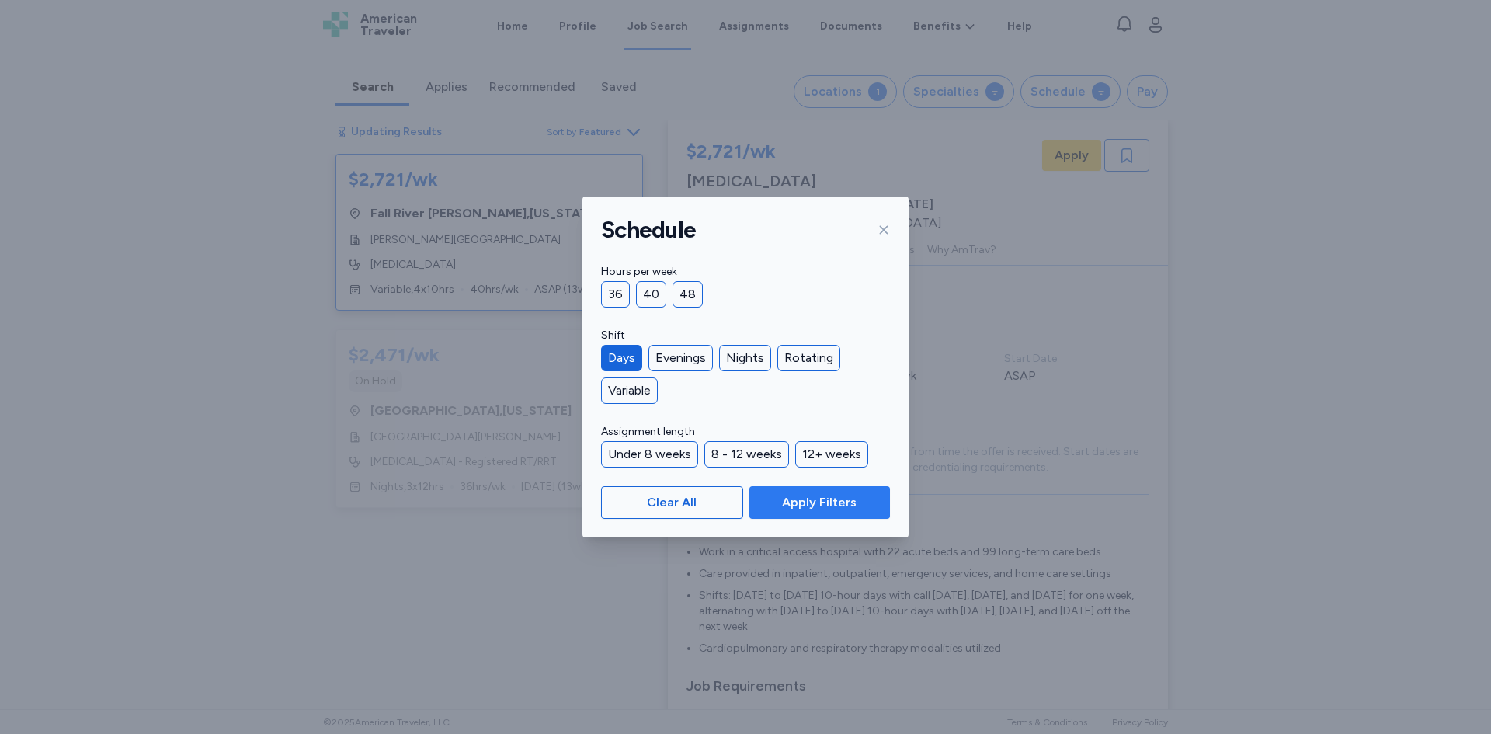
click at [819, 506] on span "Apply Filters" at bounding box center [819, 502] width 75 height 19
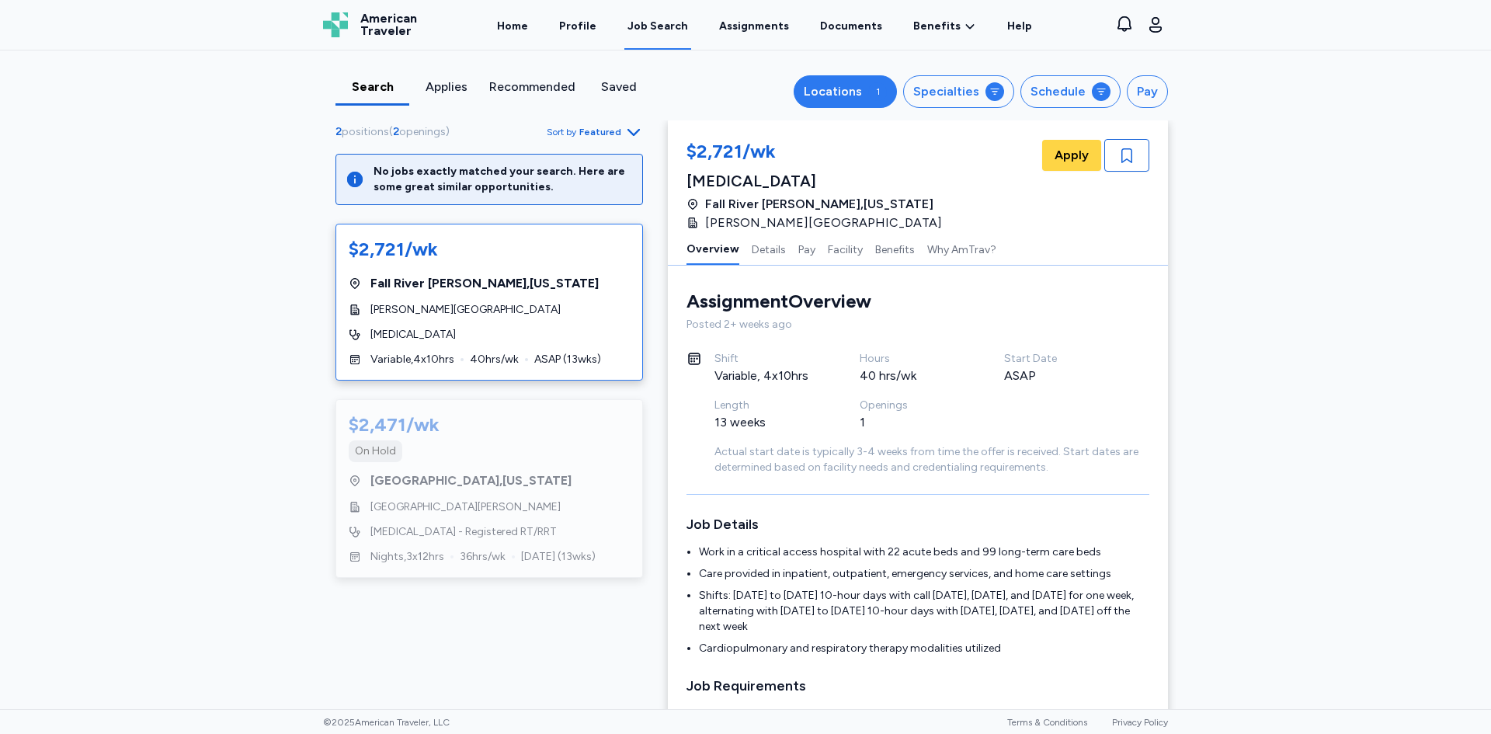
click at [878, 91] on div "1" at bounding box center [877, 91] width 19 height 19
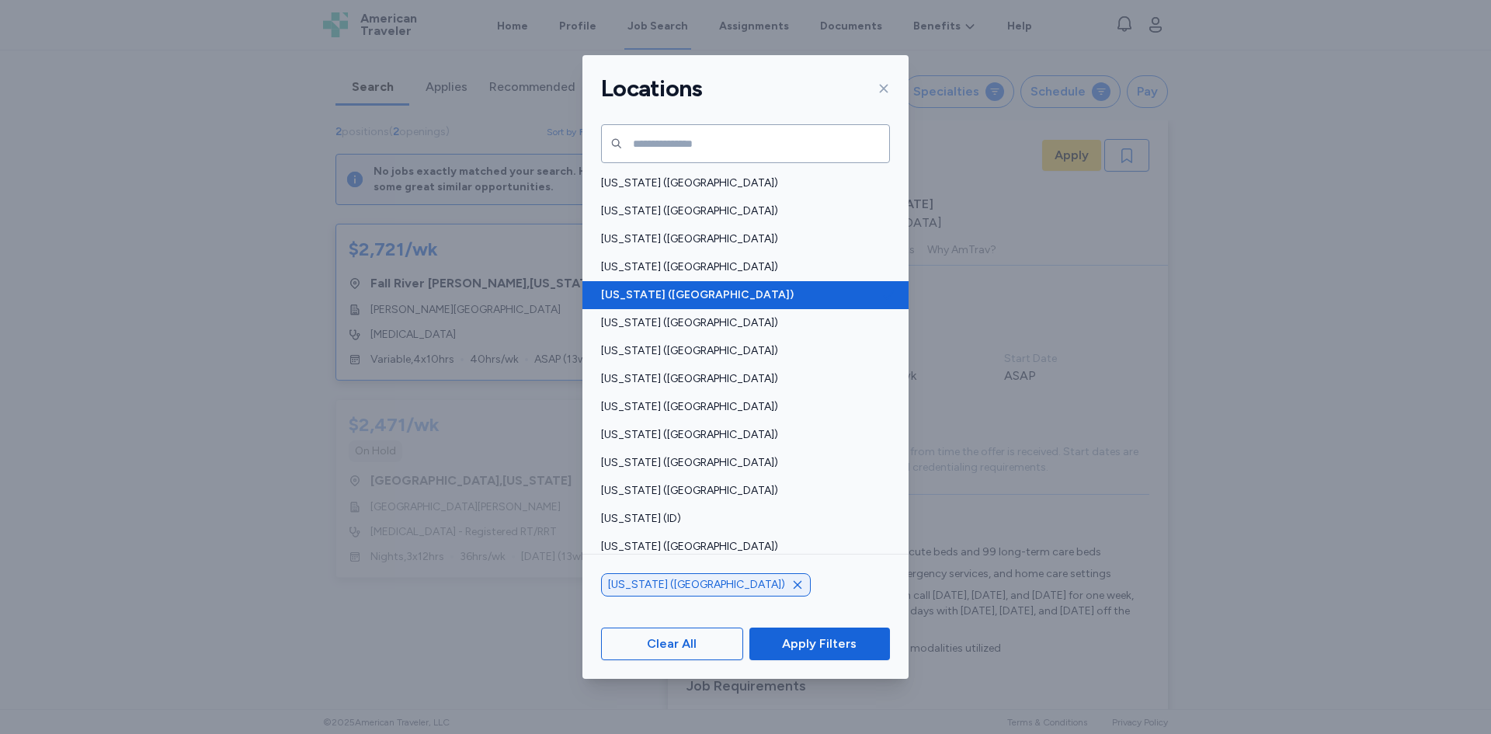
click at [854, 298] on span "[US_STATE] ([GEOGRAPHIC_DATA])" at bounding box center [741, 295] width 280 height 16
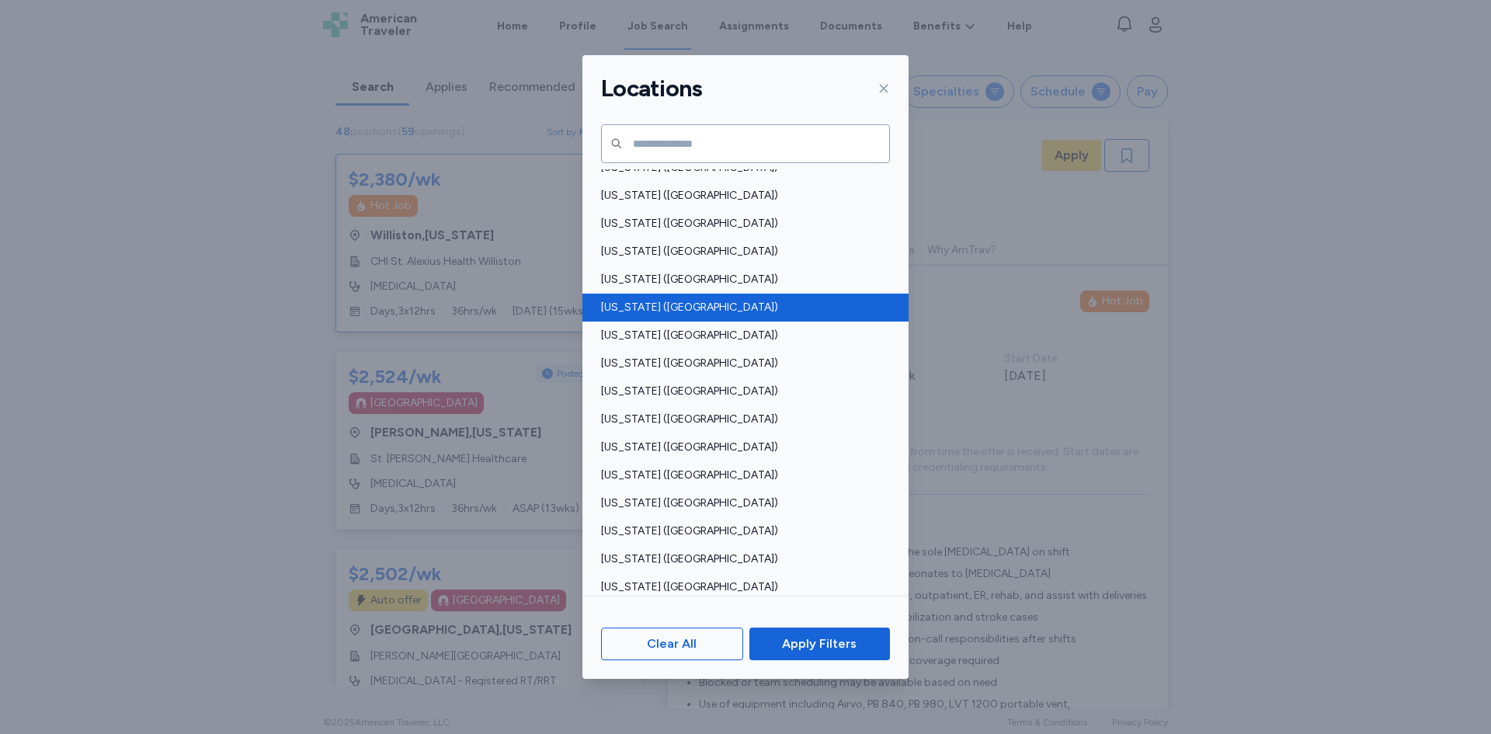
scroll to position [777, 0]
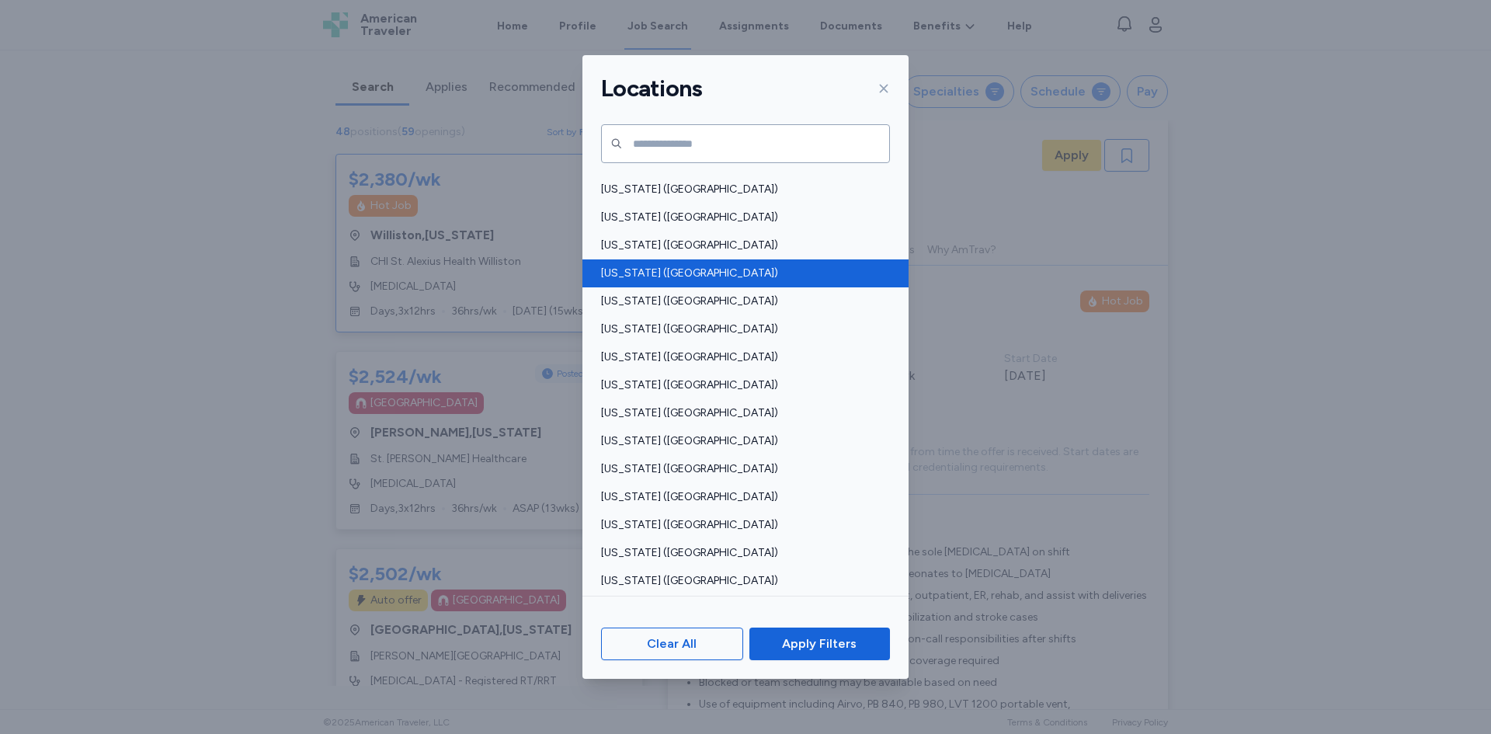
click at [669, 273] on span "[US_STATE] ([GEOGRAPHIC_DATA])" at bounding box center [741, 274] width 280 height 16
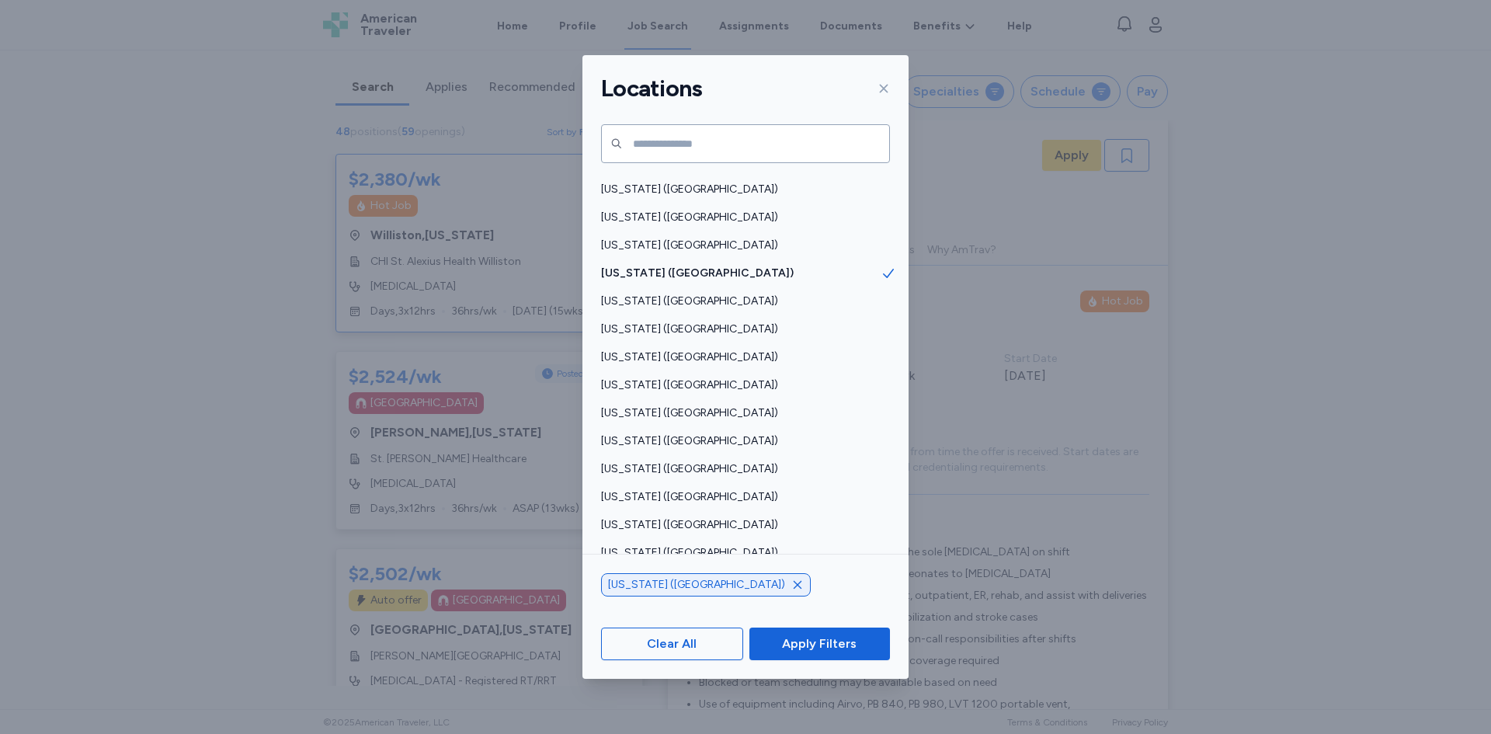
click at [848, 645] on span "Apply Filters" at bounding box center [819, 644] width 75 height 19
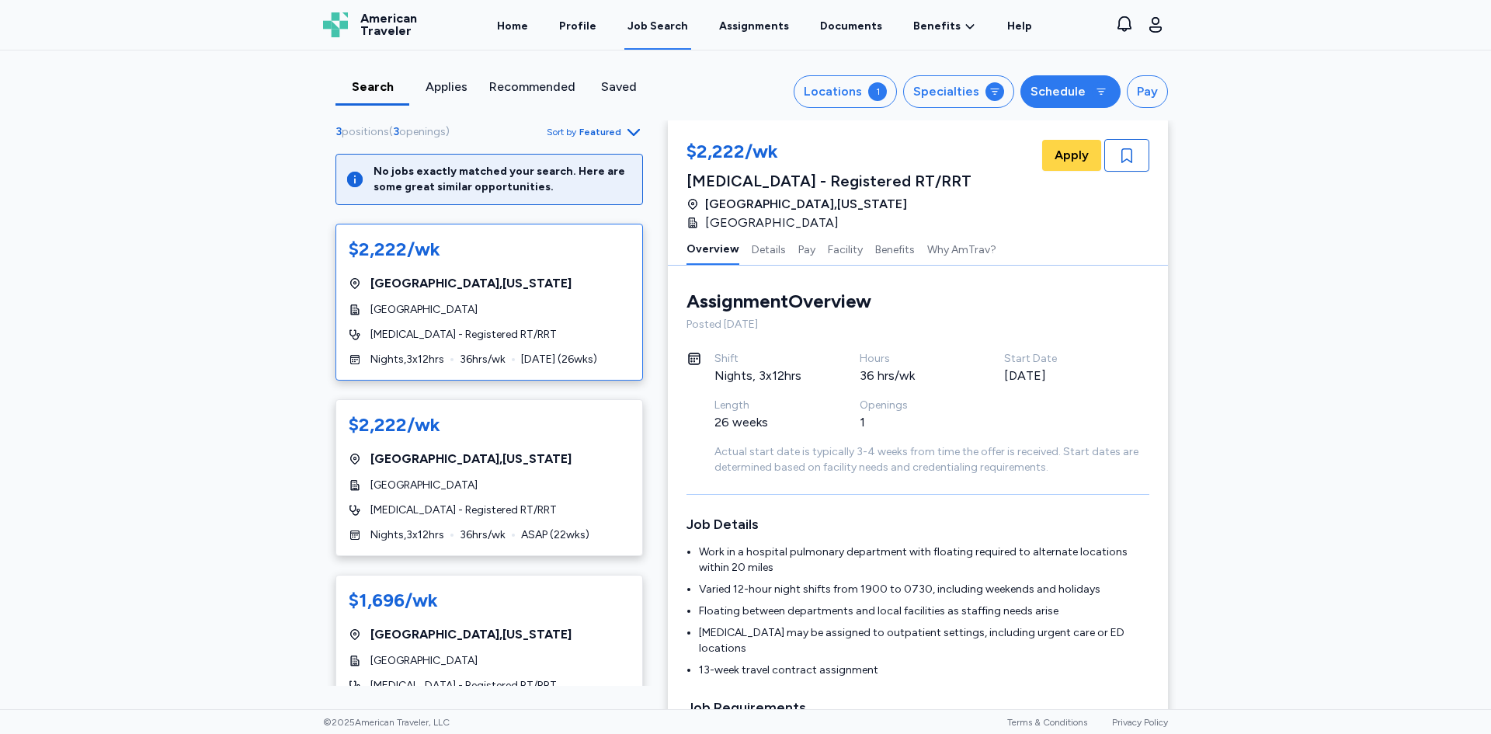
click at [1054, 85] on div "Schedule" at bounding box center [1058, 91] width 55 height 19
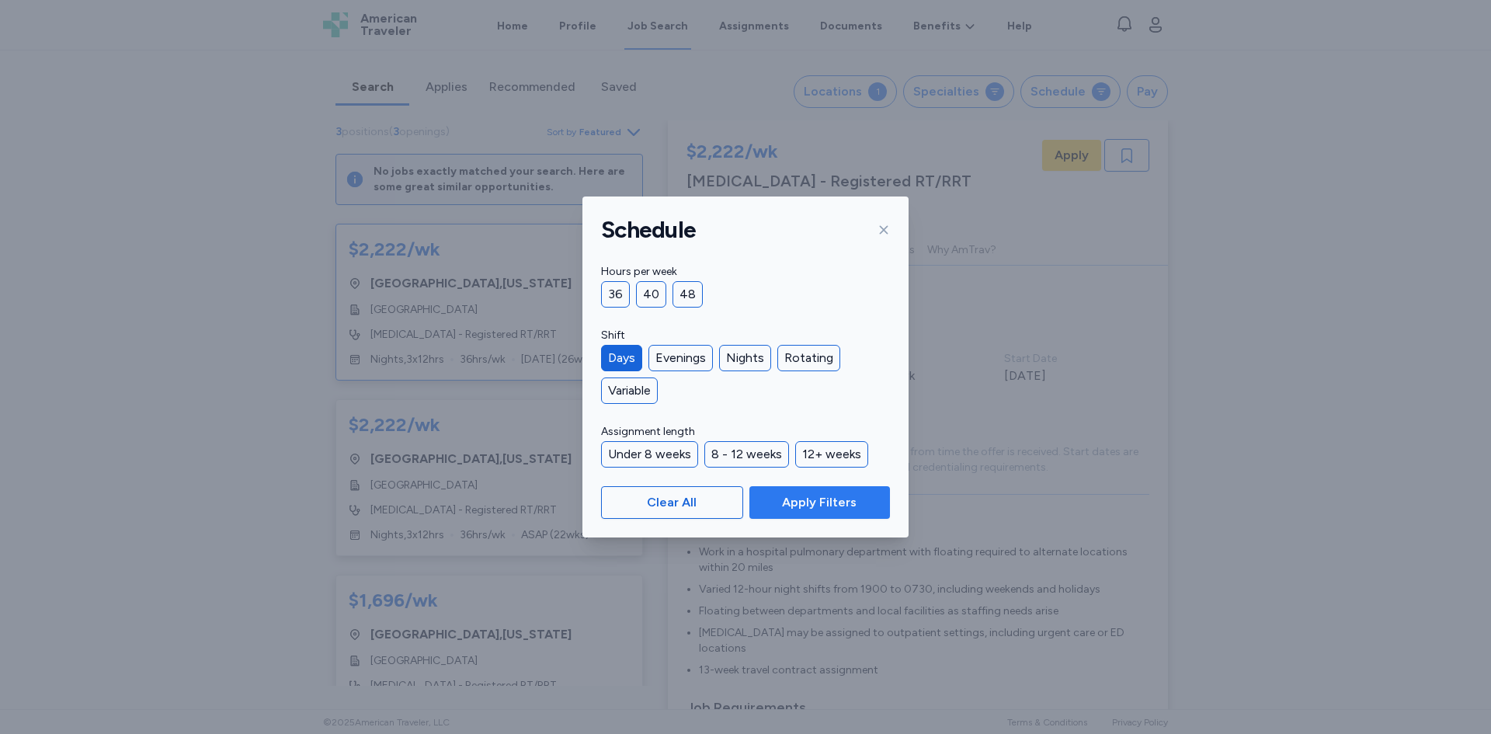
click at [836, 506] on span "Apply Filters" at bounding box center [819, 502] width 75 height 19
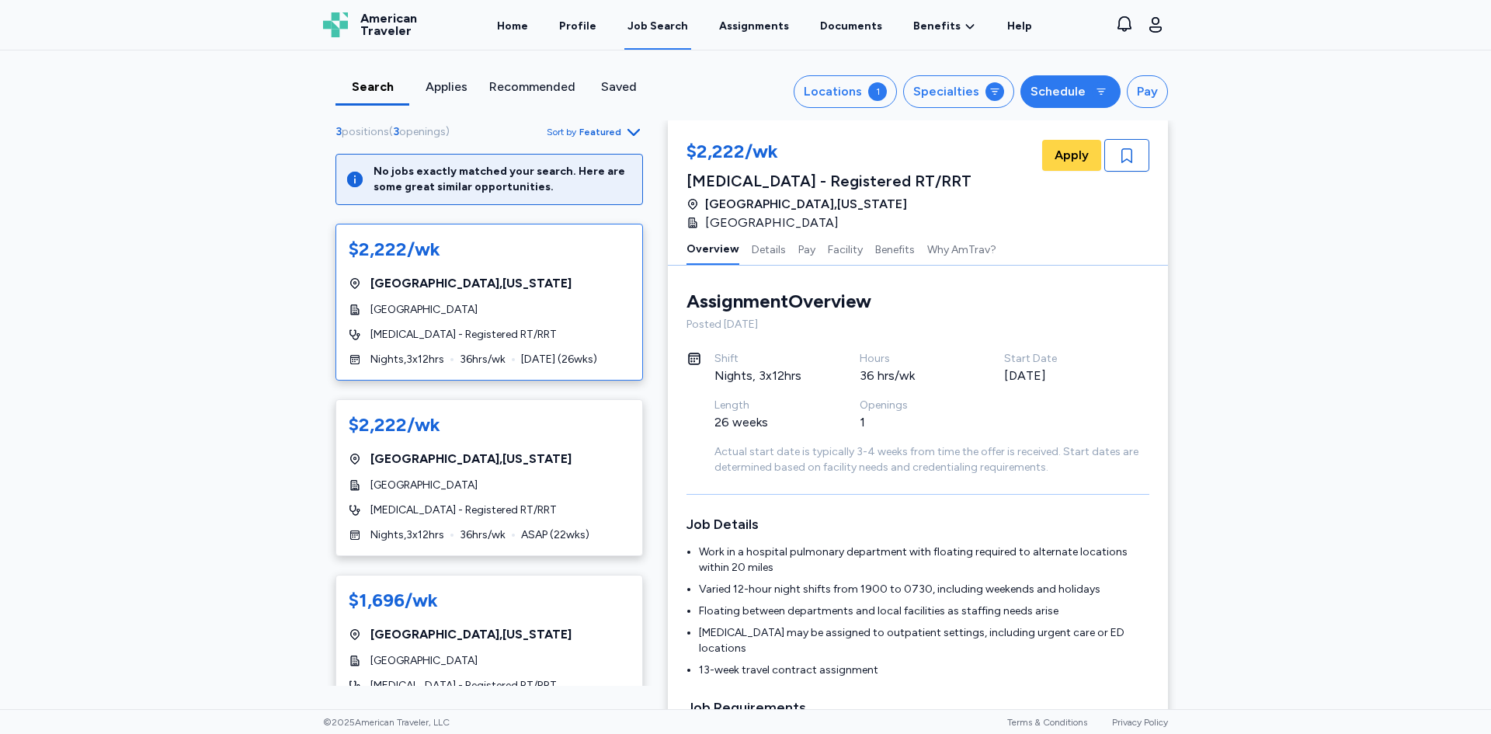
click at [1063, 79] on button "Schedule" at bounding box center [1071, 91] width 100 height 33
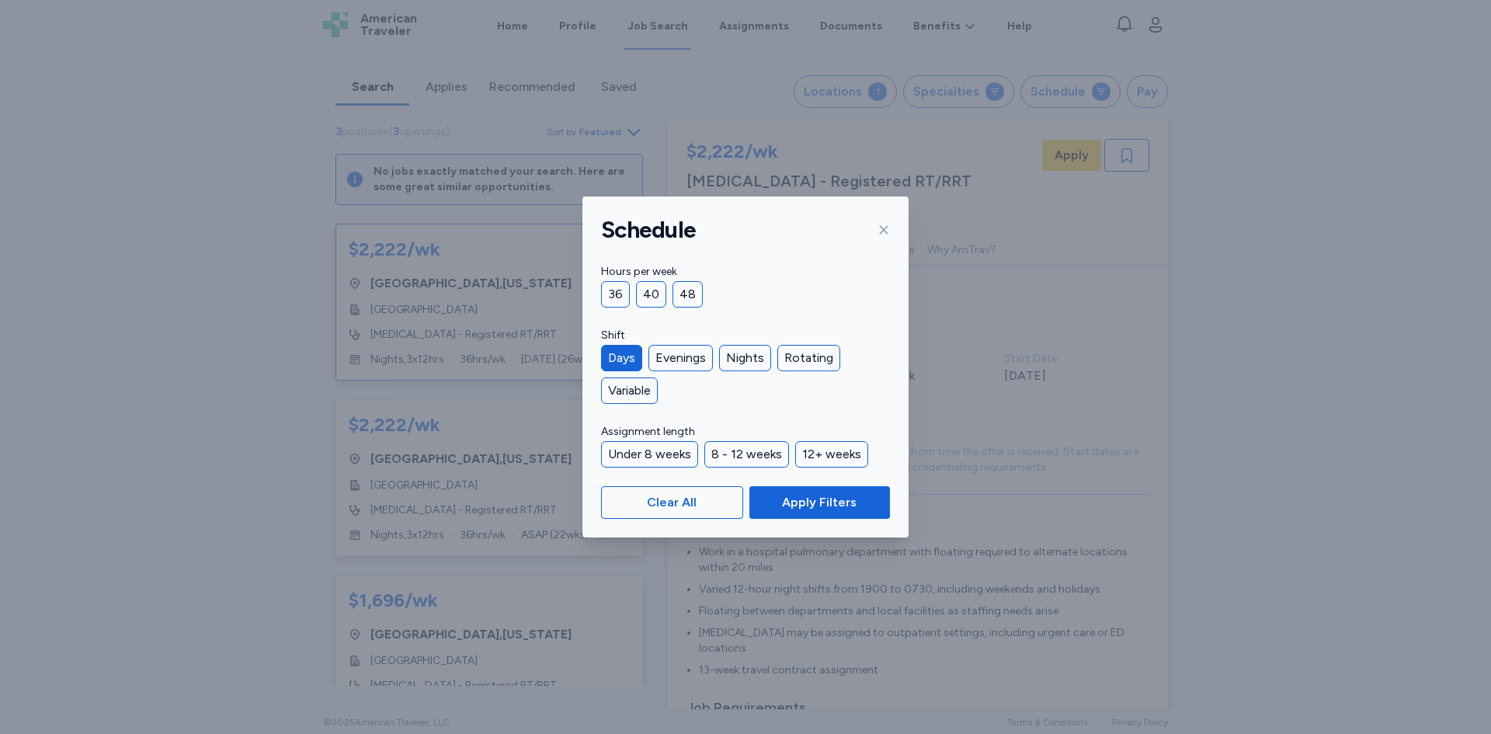
click at [627, 356] on div "Days" at bounding box center [621, 358] width 41 height 26
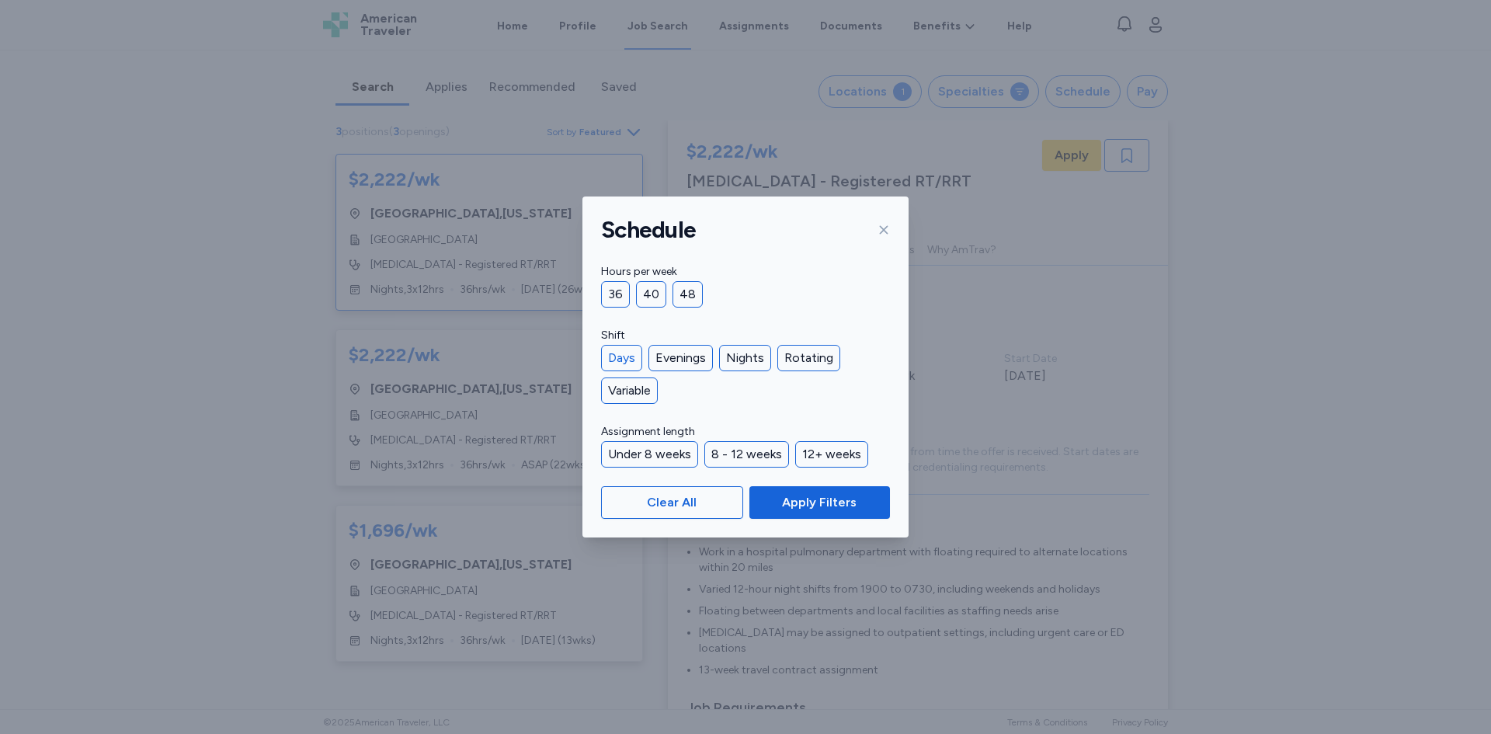
click at [624, 351] on div "Days" at bounding box center [621, 358] width 41 height 26
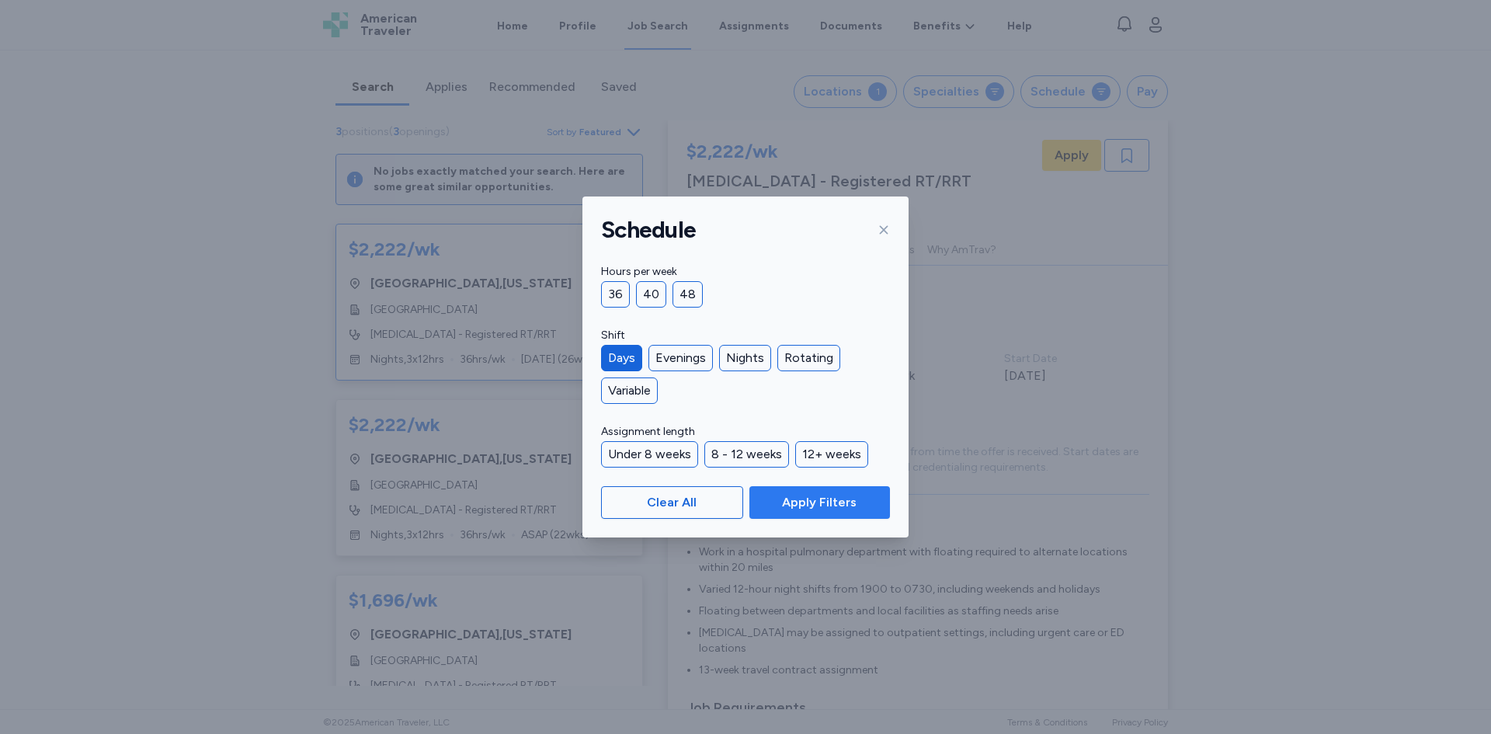
click at [823, 501] on span "Apply Filters" at bounding box center [819, 502] width 75 height 19
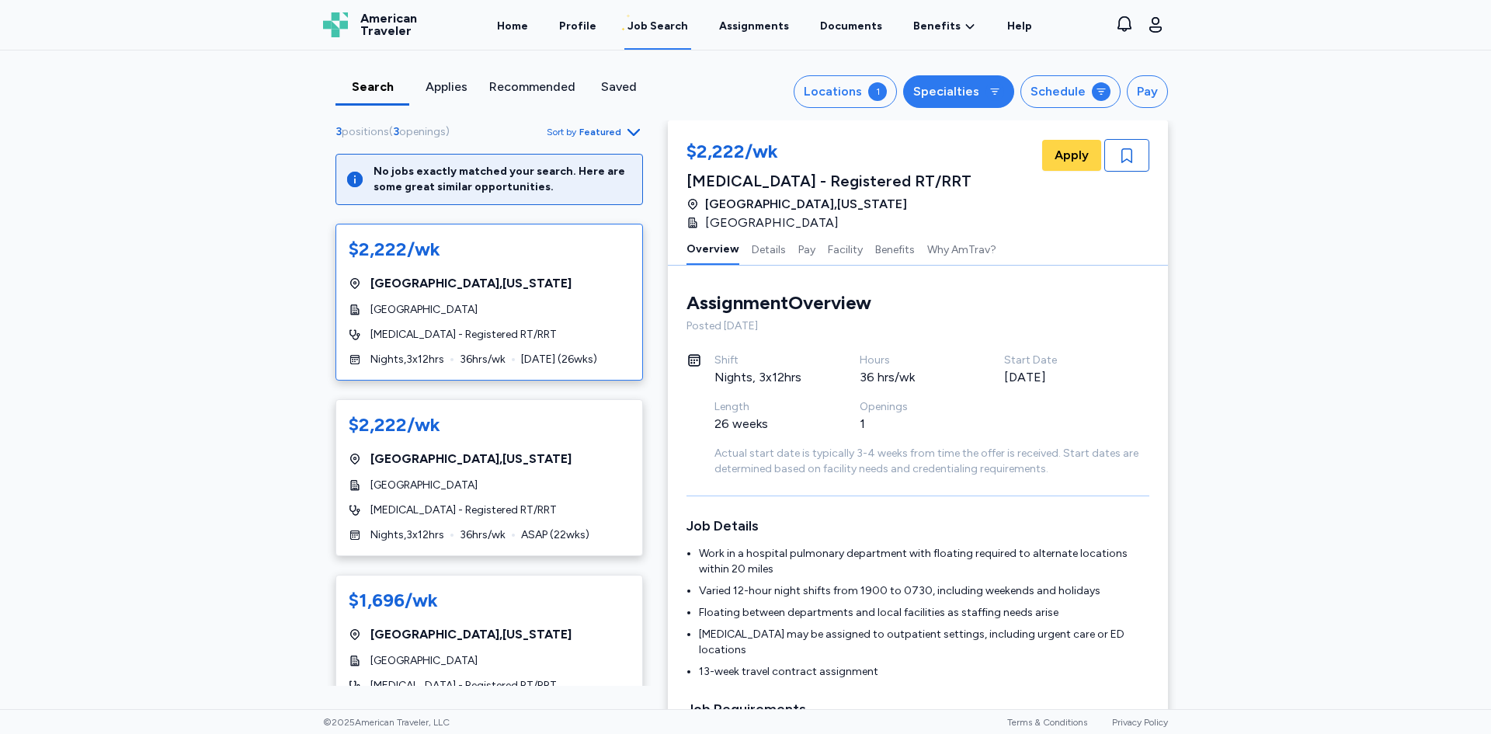
click at [952, 92] on div "Specialties" at bounding box center [946, 91] width 66 height 19
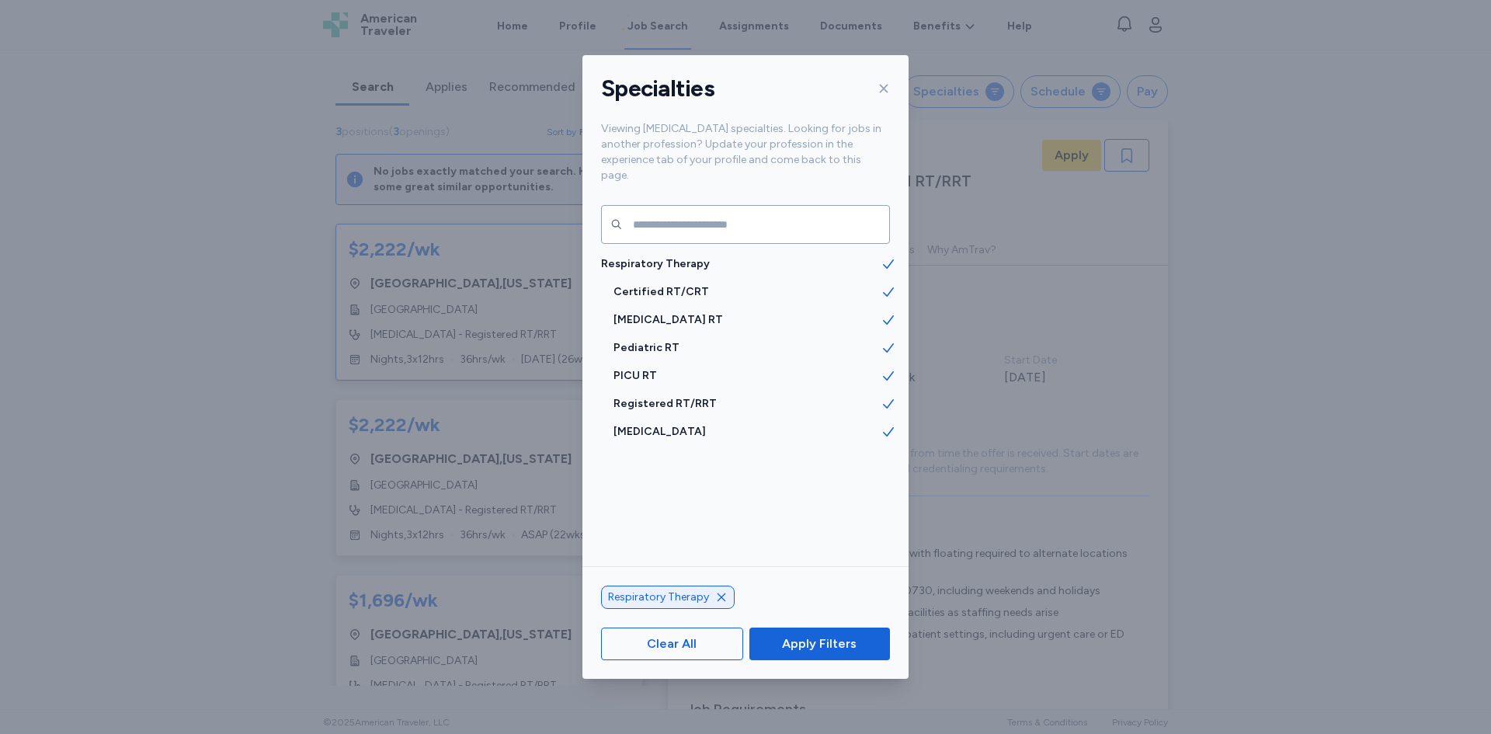
click at [830, 626] on div "Clear All Apply Filters" at bounding box center [745, 644] width 326 height 70
click at [882, 87] on icon at bounding box center [884, 88] width 12 height 12
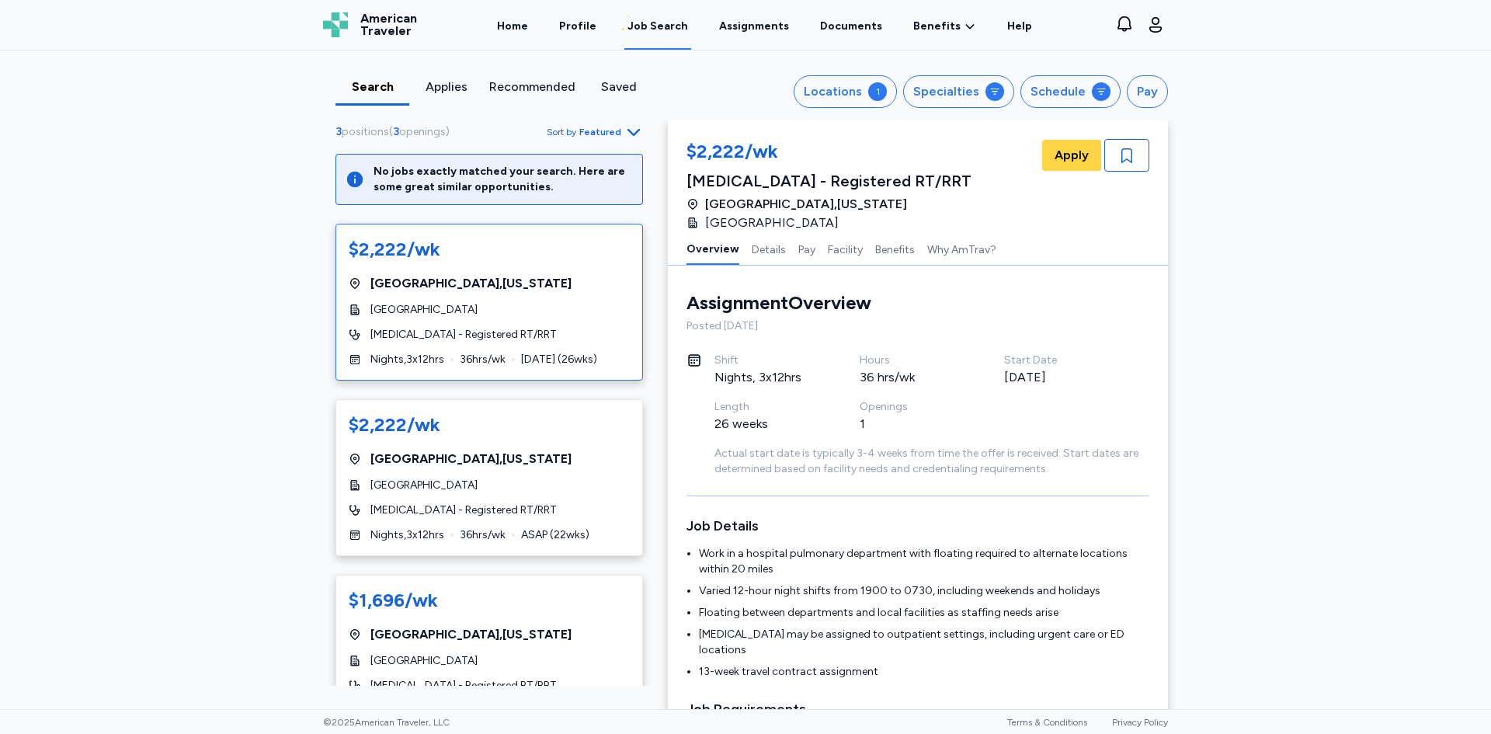
click at [882, 87] on div "1" at bounding box center [877, 91] width 19 height 19
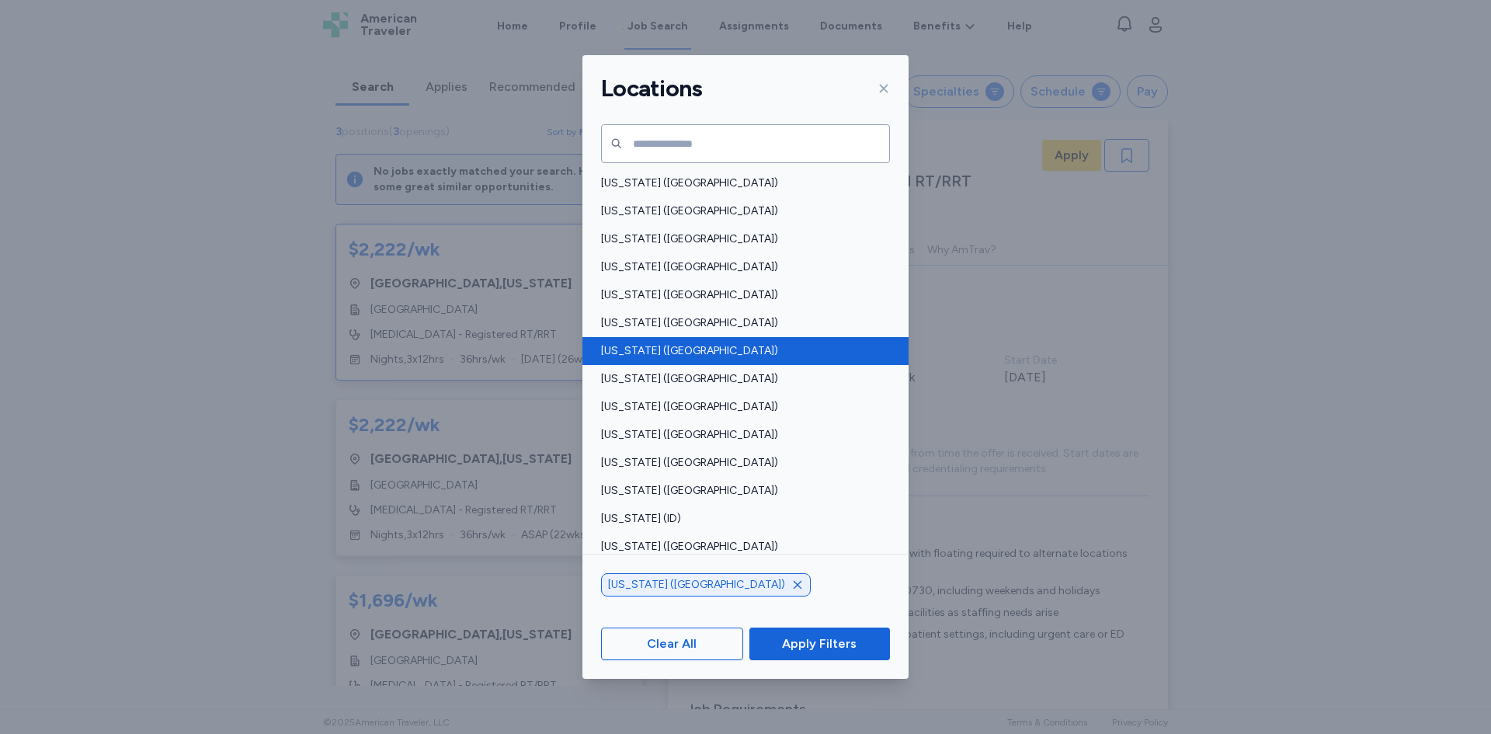
scroll to position [78, 0]
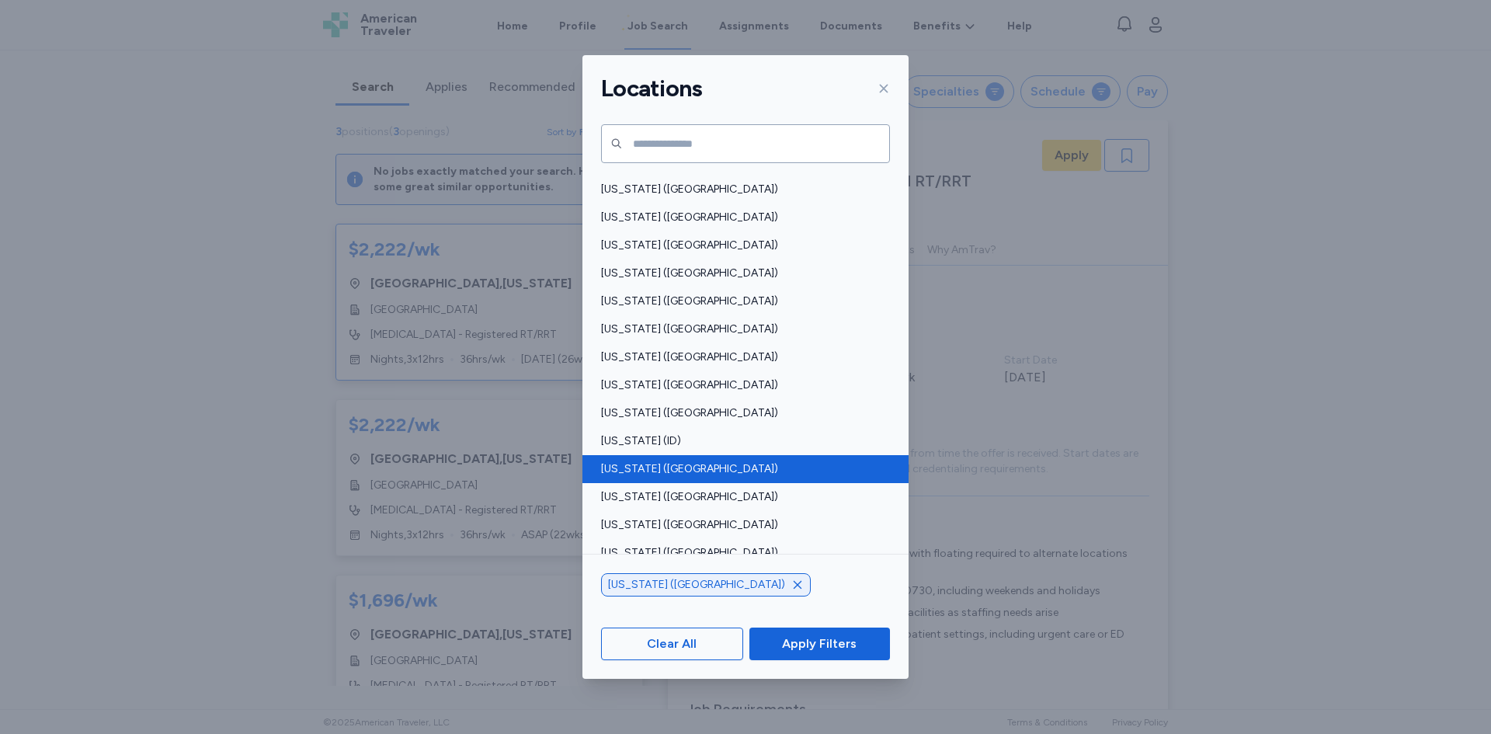
click at [718, 464] on span "[US_STATE] ([GEOGRAPHIC_DATA])" at bounding box center [741, 469] width 280 height 16
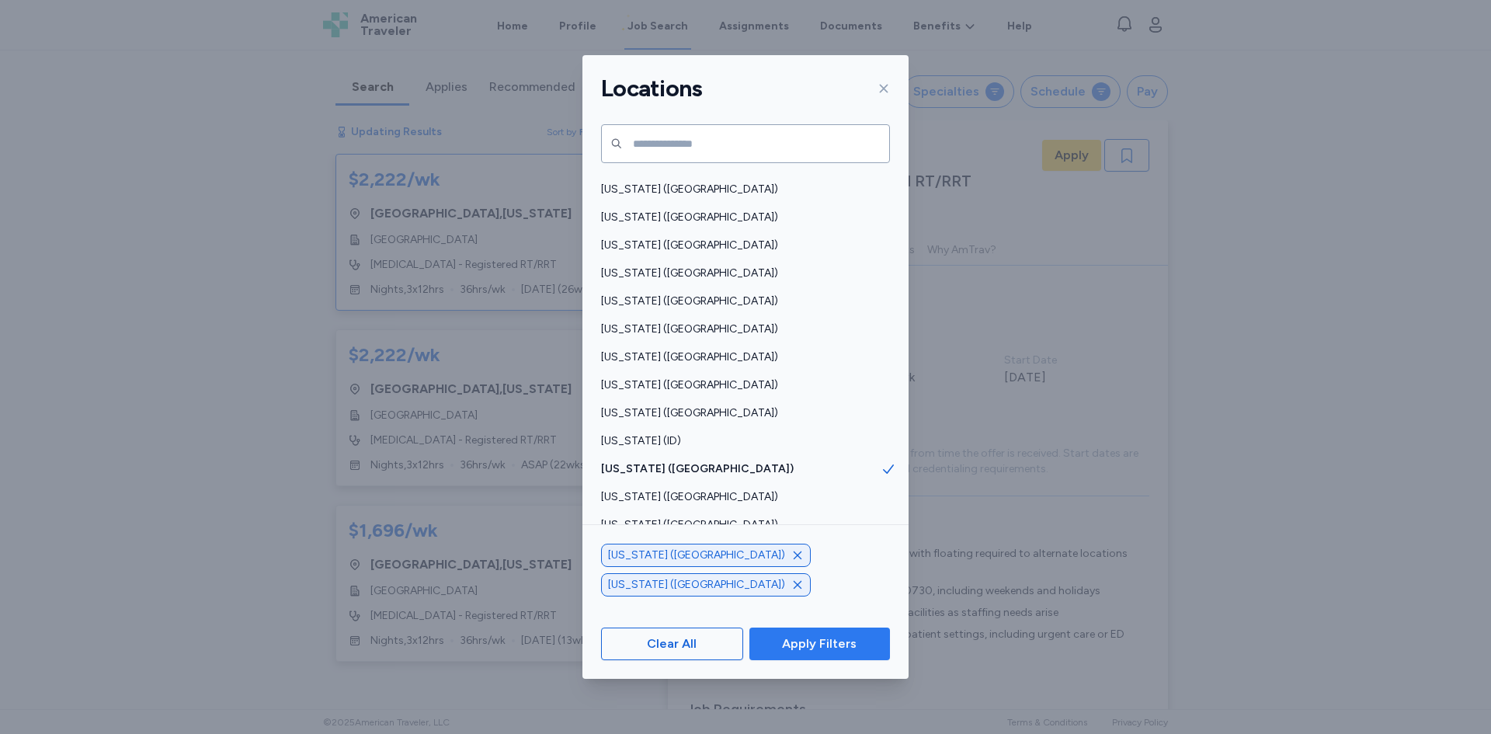
click at [851, 649] on span "Apply Filters" at bounding box center [819, 644] width 75 height 19
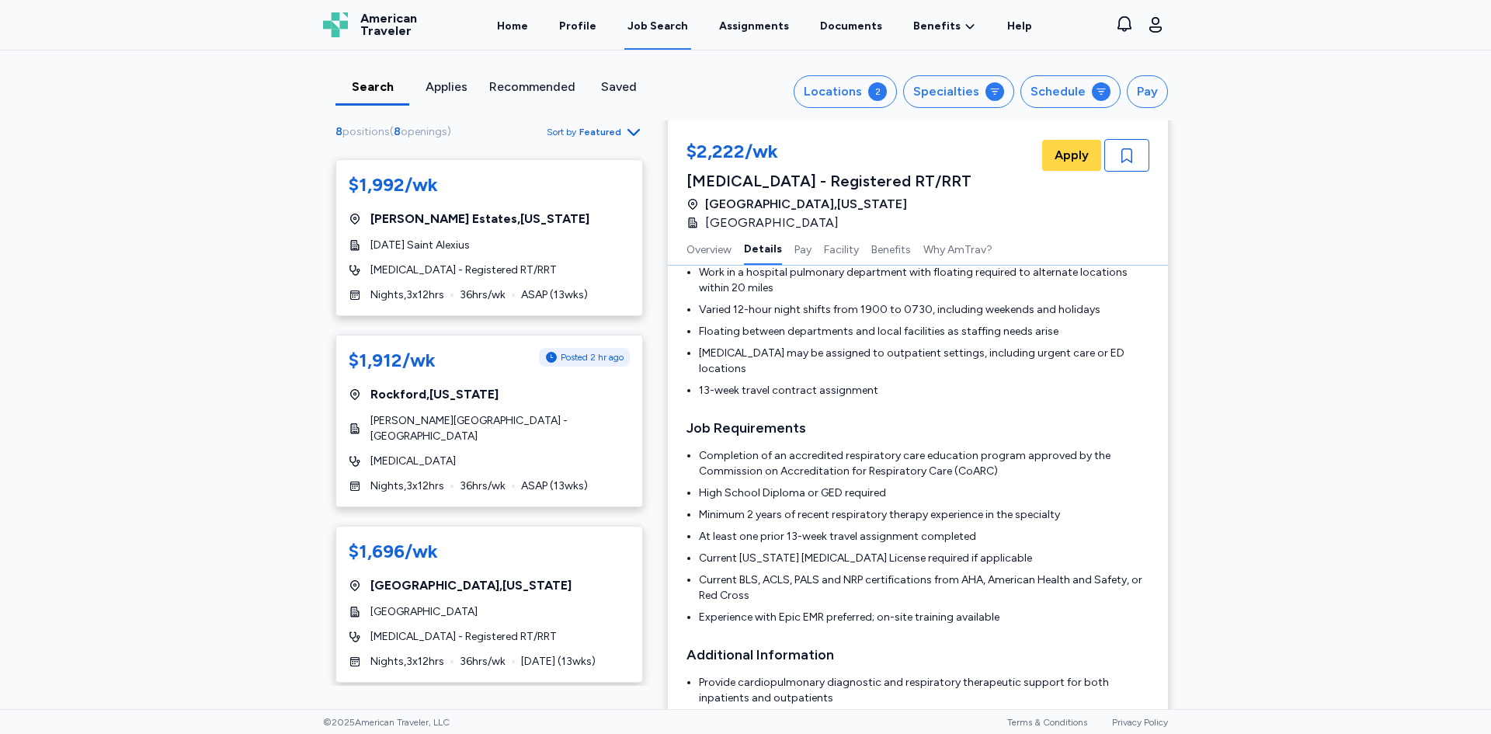
scroll to position [388, 0]
